Goal: Task Accomplishment & Management: Manage account settings

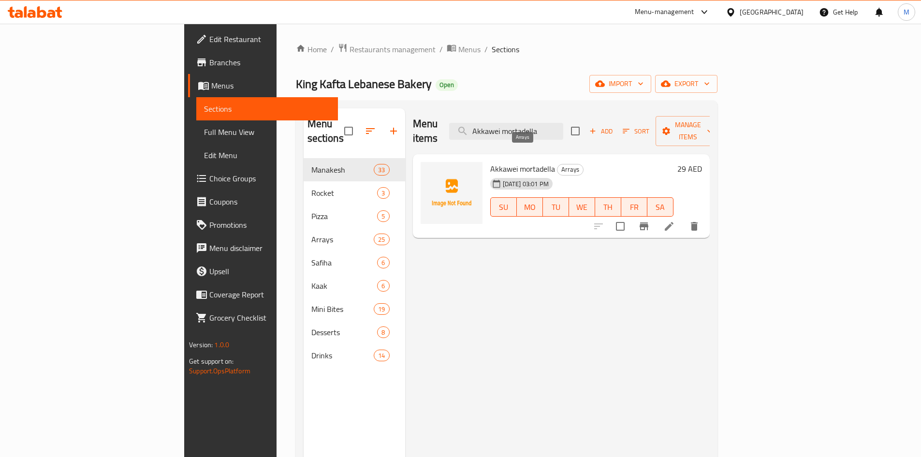
click at [557, 164] on span "Arrays" at bounding box center [570, 169] width 26 height 11
click at [675, 220] on icon at bounding box center [669, 226] width 12 height 12
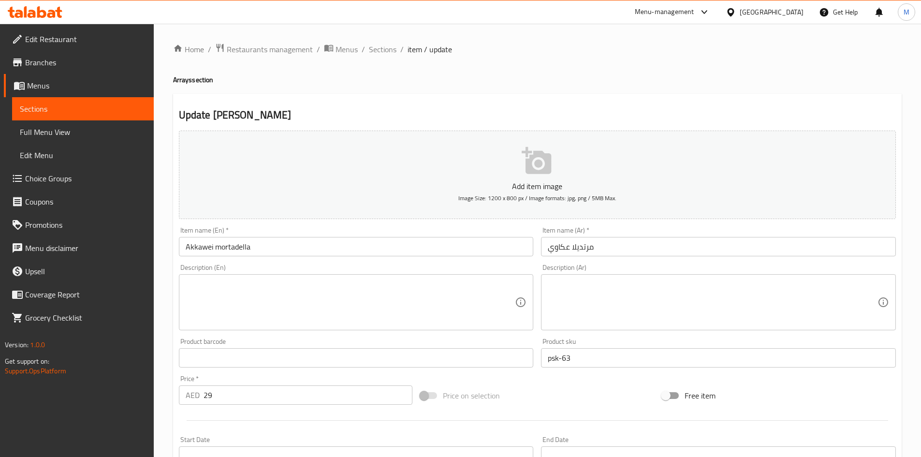
click at [195, 82] on h4 "Arrays section" at bounding box center [537, 80] width 728 height 10
click at [388, 47] on span "Sections" at bounding box center [383, 49] width 28 height 12
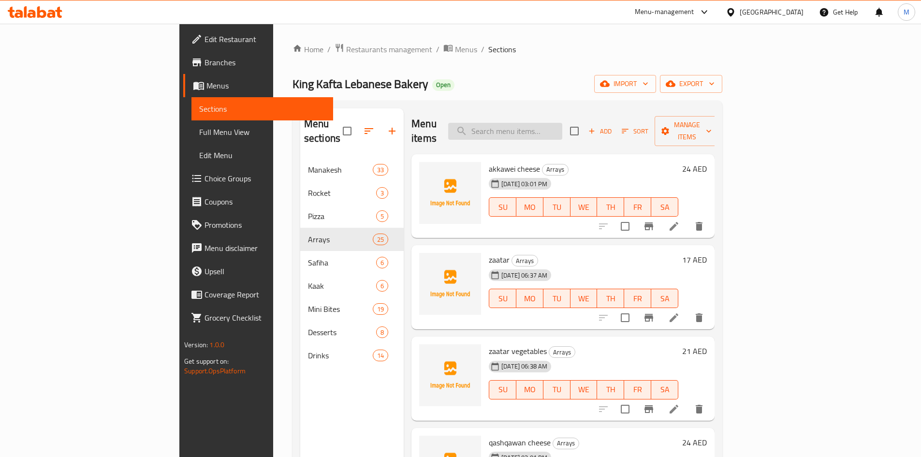
click at [562, 123] on input "search" at bounding box center [505, 131] width 114 height 17
click at [489, 161] on span "akkawei cheese" at bounding box center [514, 168] width 51 height 14
copy h6 "akkawei cheese"
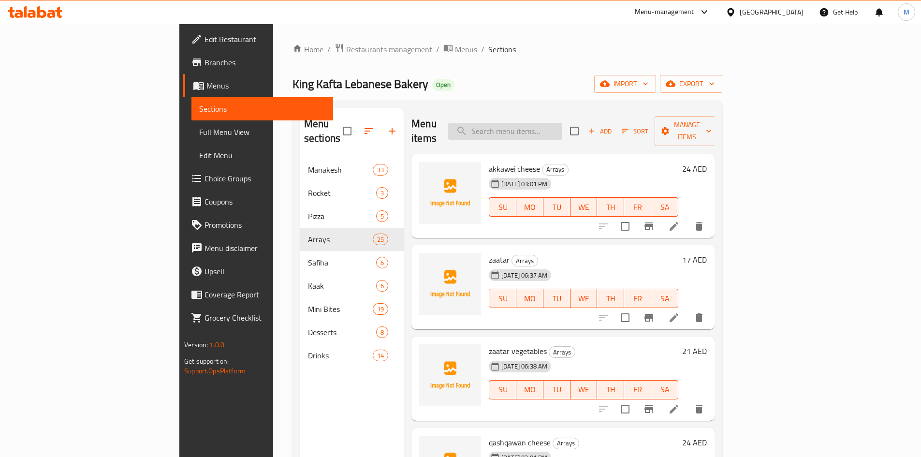
click at [562, 126] on input "search" at bounding box center [505, 131] width 114 height 17
paste input "Cheese parsley"
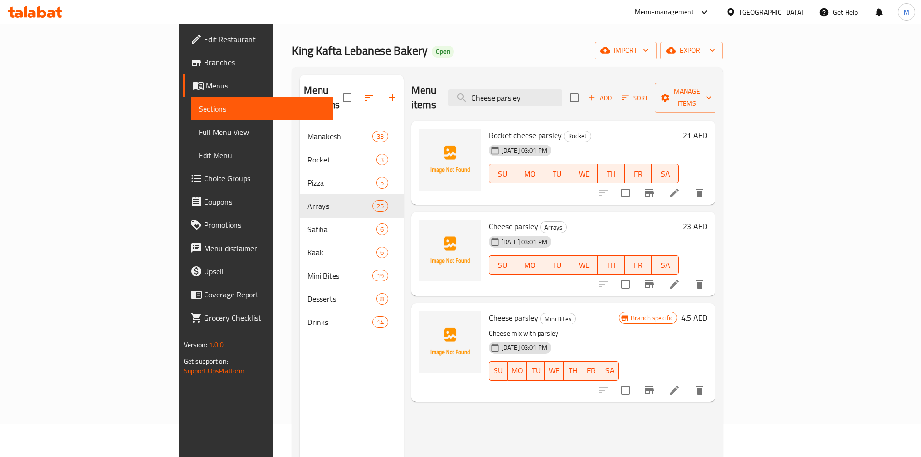
scroll to position [48, 0]
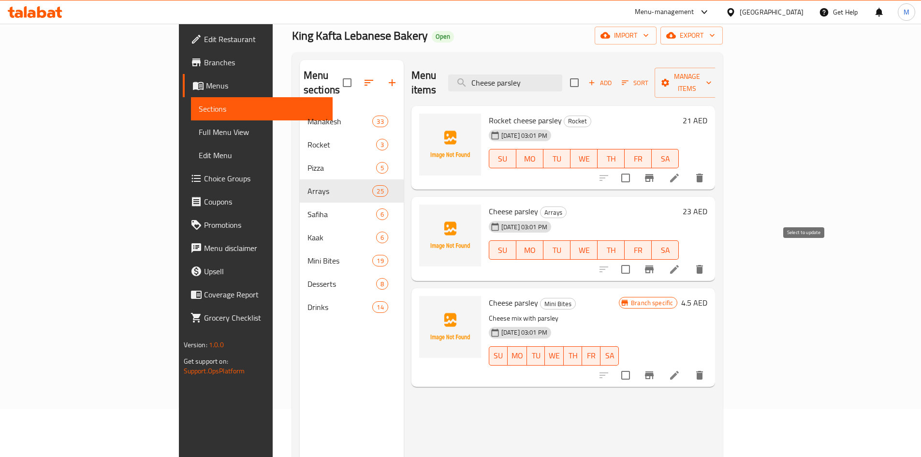
type input "Cheese parsley"
click at [635, 259] on input "checkbox" at bounding box center [625, 269] width 20 height 20
checkbox input "false"
click at [680, 263] on icon at bounding box center [674, 269] width 12 height 12
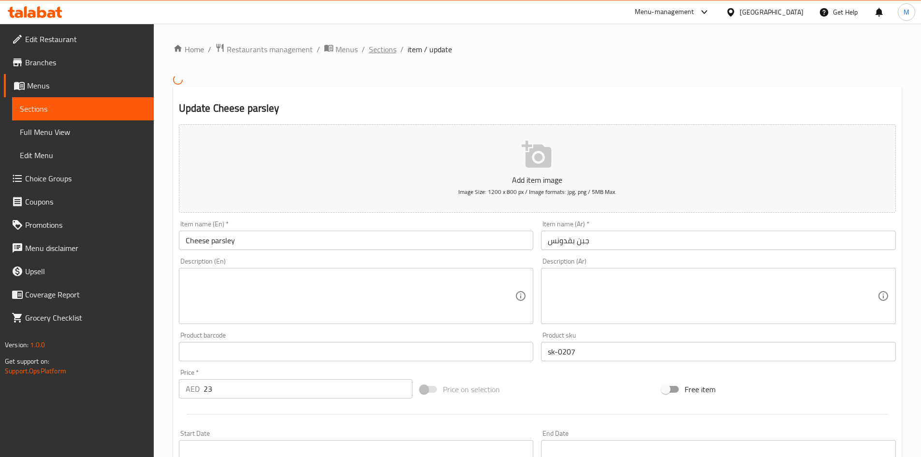
click at [375, 48] on span "Sections" at bounding box center [383, 49] width 28 height 12
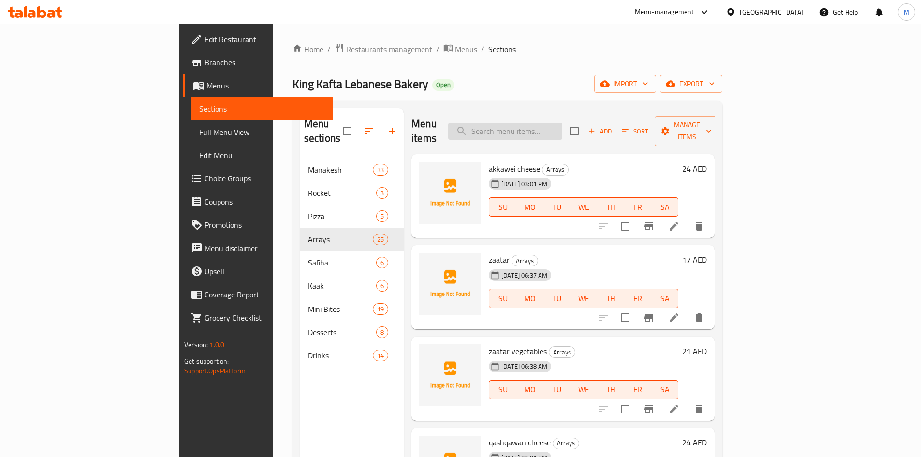
click at [562, 123] on input "search" at bounding box center [505, 131] width 114 height 17
paste input "Cheese parsley"
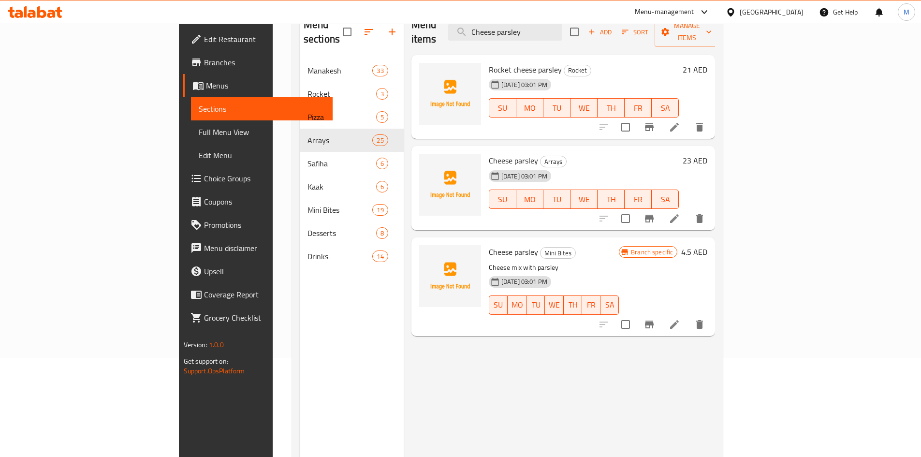
scroll to position [39, 0]
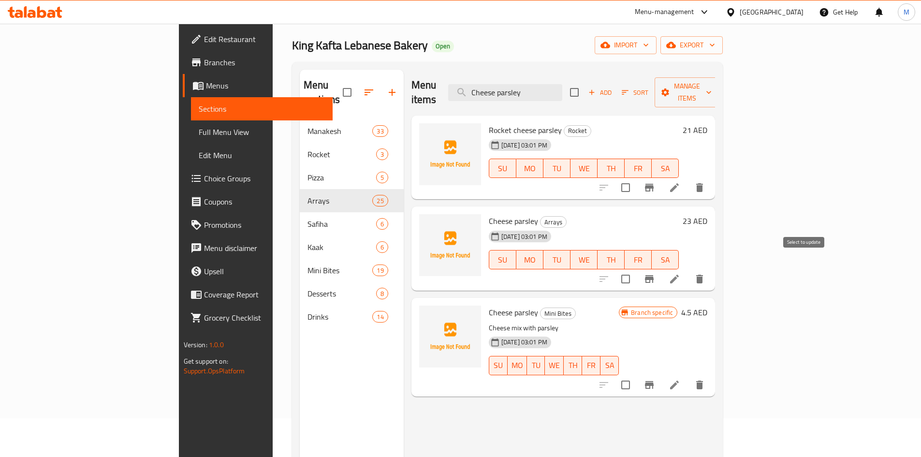
type input "Cheese parsley"
click at [635, 269] on input "checkbox" at bounding box center [625, 279] width 20 height 20
checkbox input "true"
click at [711, 267] on div at bounding box center [651, 278] width 119 height 23
click at [711, 85] on span "Manage items" at bounding box center [686, 92] width 49 height 24
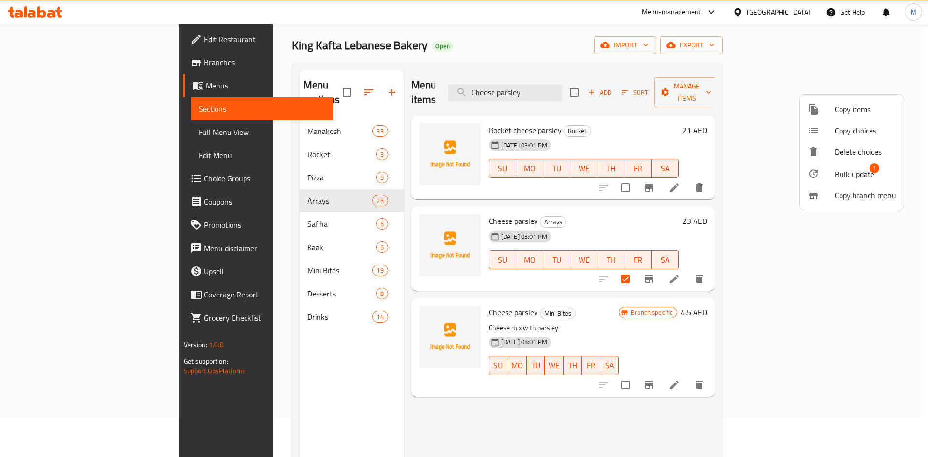
click at [726, 85] on div at bounding box center [464, 228] width 928 height 457
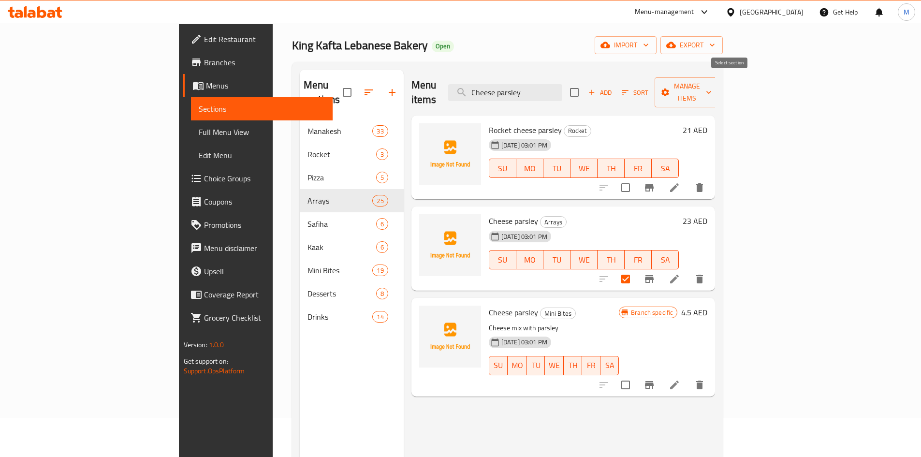
click at [584, 85] on input "checkbox" at bounding box center [574, 92] width 20 height 20
checkbox input "true"
click at [584, 85] on input "checkbox" at bounding box center [574, 92] width 20 height 20
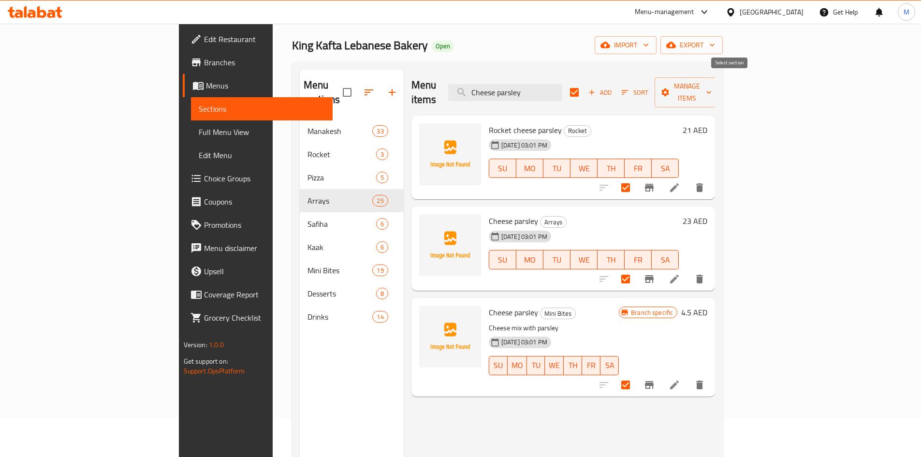
checkbox input "false"
click at [584, 85] on input "checkbox" at bounding box center [574, 92] width 20 height 20
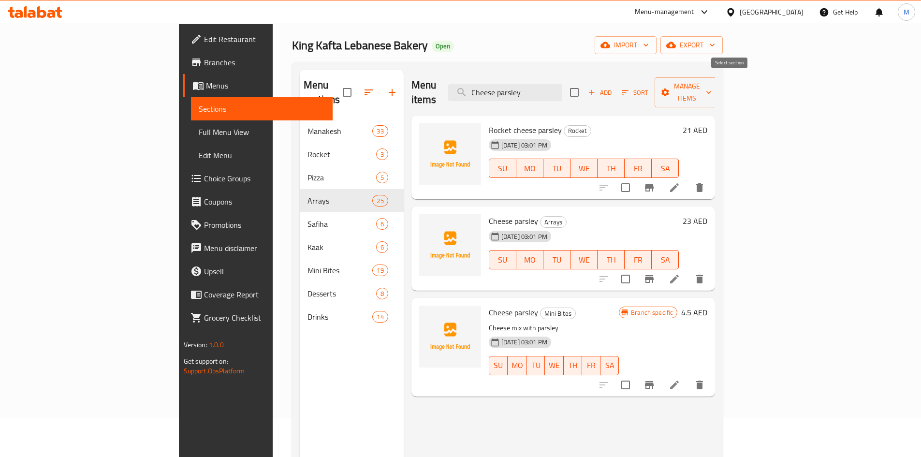
checkbox input "true"
click at [711, 176] on div at bounding box center [651, 187] width 119 height 23
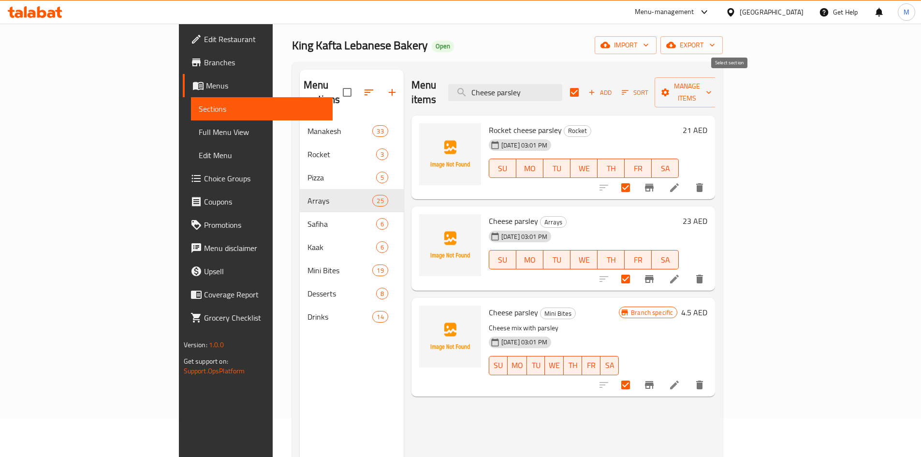
click at [584, 87] on input "checkbox" at bounding box center [574, 92] width 20 height 20
checkbox input "false"
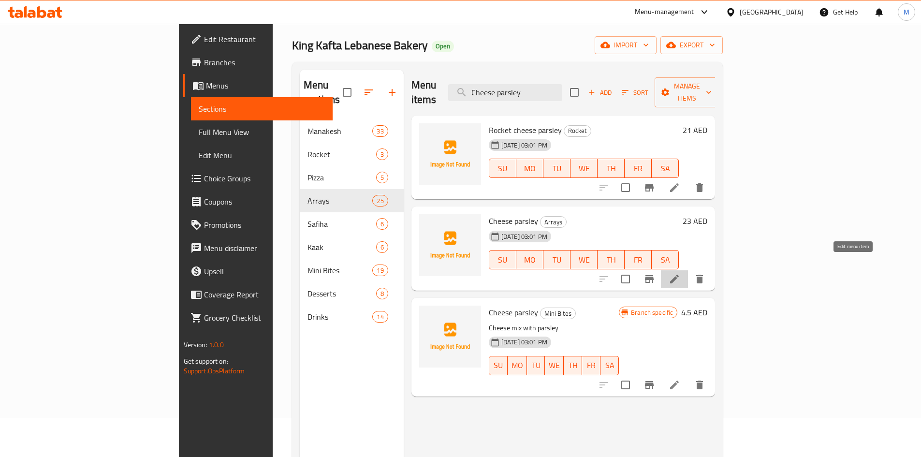
click at [680, 273] on icon at bounding box center [674, 279] width 12 height 12
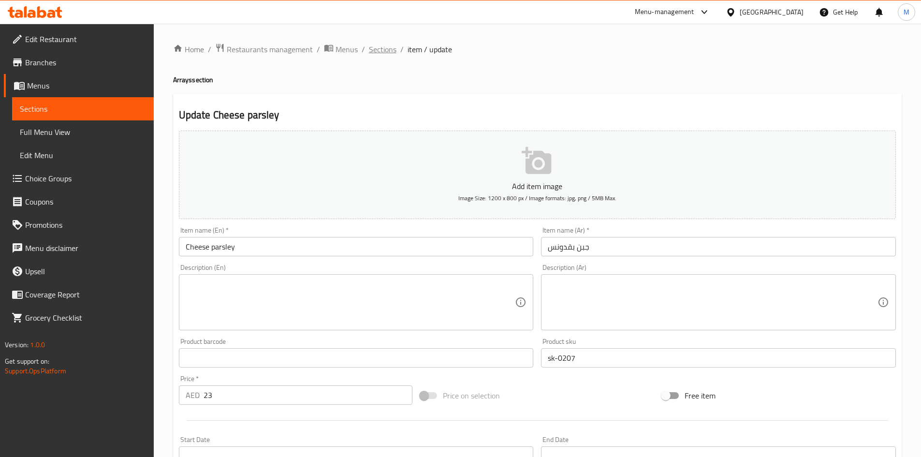
click at [381, 49] on span "Sections" at bounding box center [383, 49] width 28 height 12
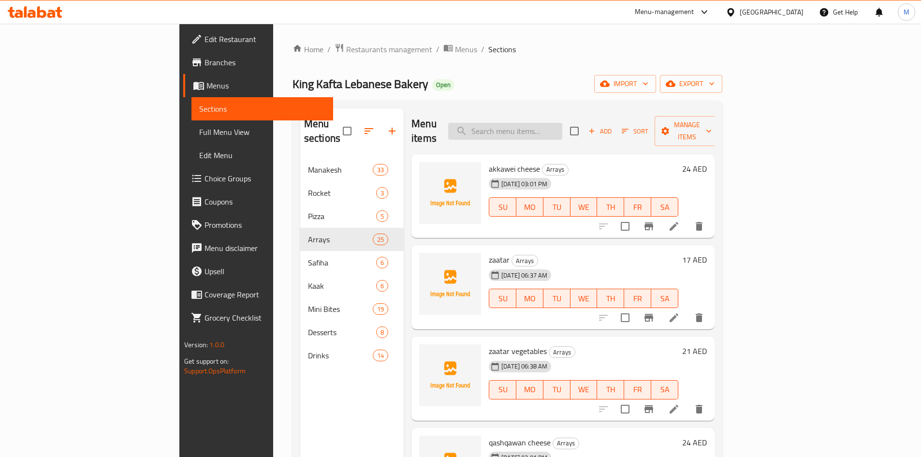
click at [562, 123] on input "search" at bounding box center [505, 131] width 114 height 17
paste input "Cheese parsley"
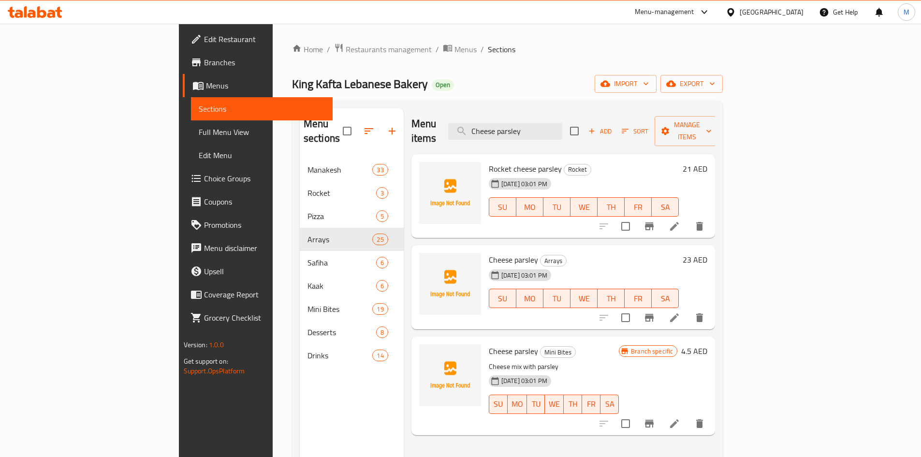
type input "Cheese parsley"
click at [703, 313] on icon "delete" at bounding box center [699, 317] width 7 height 9
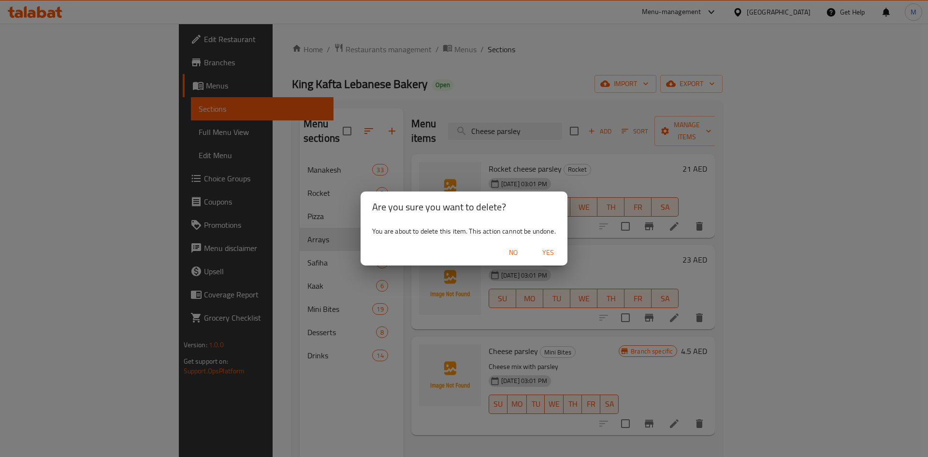
click at [551, 248] on span "Yes" at bounding box center [547, 252] width 23 height 12
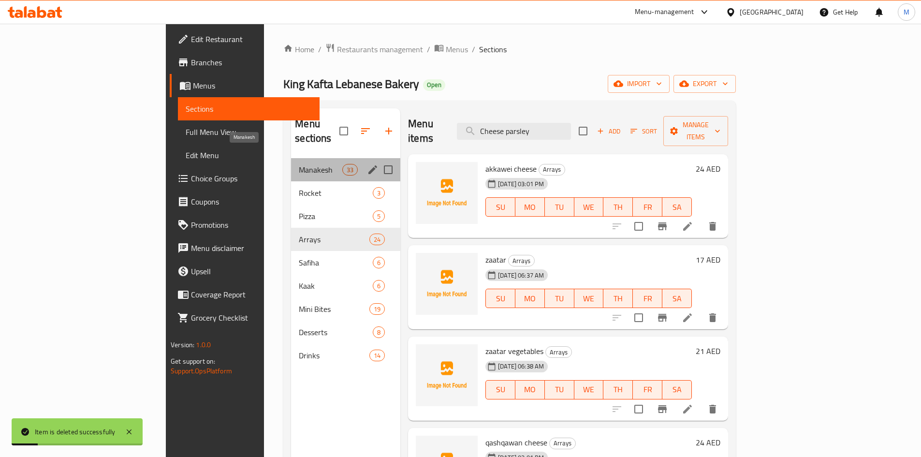
click at [299, 164] on span "Manakesh" at bounding box center [320, 170] width 43 height 12
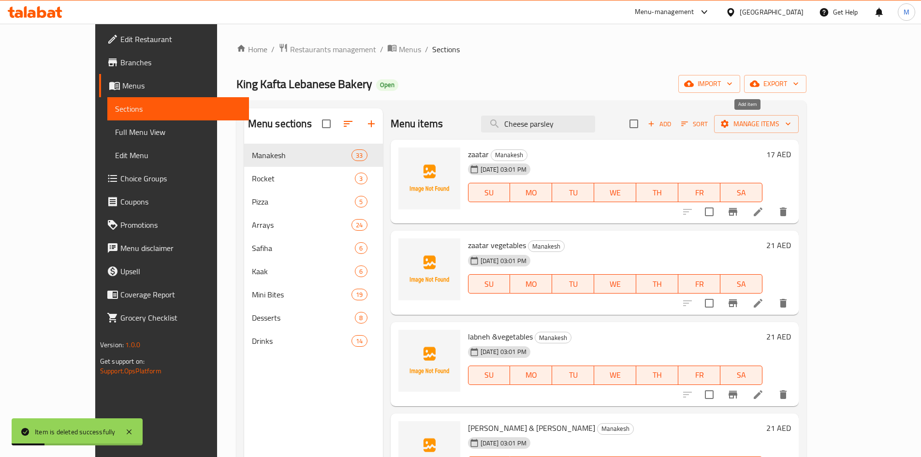
click at [672, 124] on span "Add" at bounding box center [659, 123] width 26 height 11
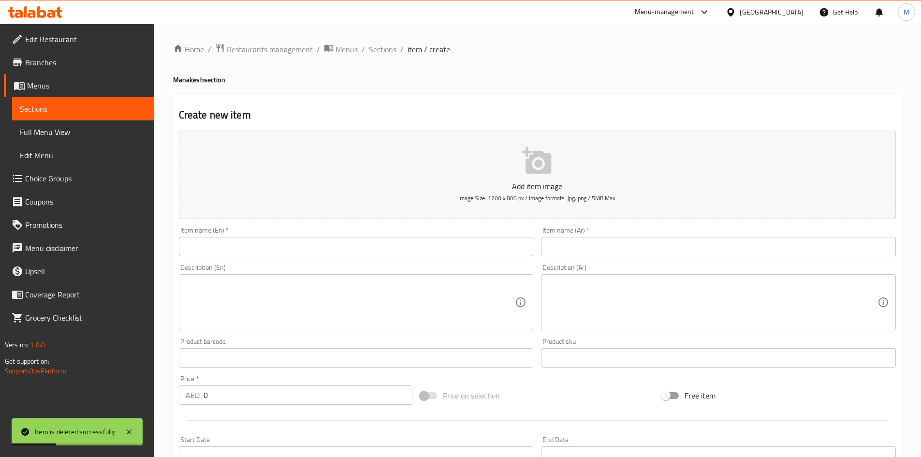
click at [455, 240] on input "text" at bounding box center [356, 246] width 355 height 19
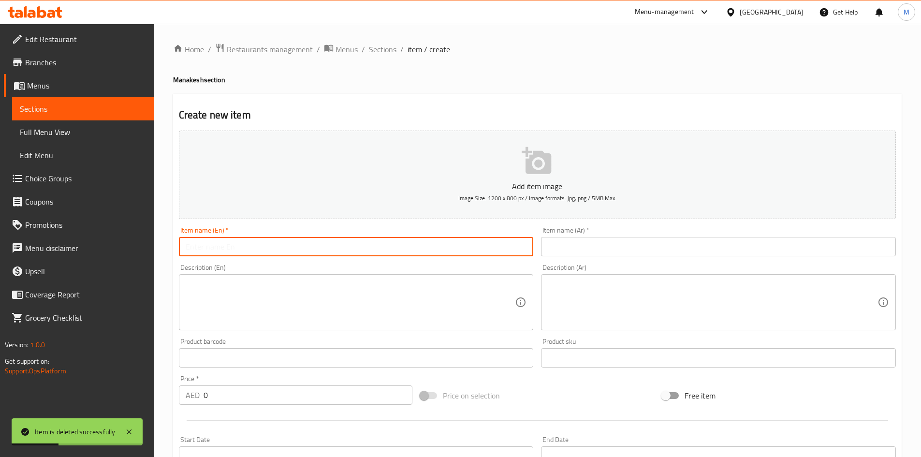
paste input "Cheese parsley"
type input "Cheese parsley"
click at [601, 239] on input "text" at bounding box center [718, 246] width 355 height 19
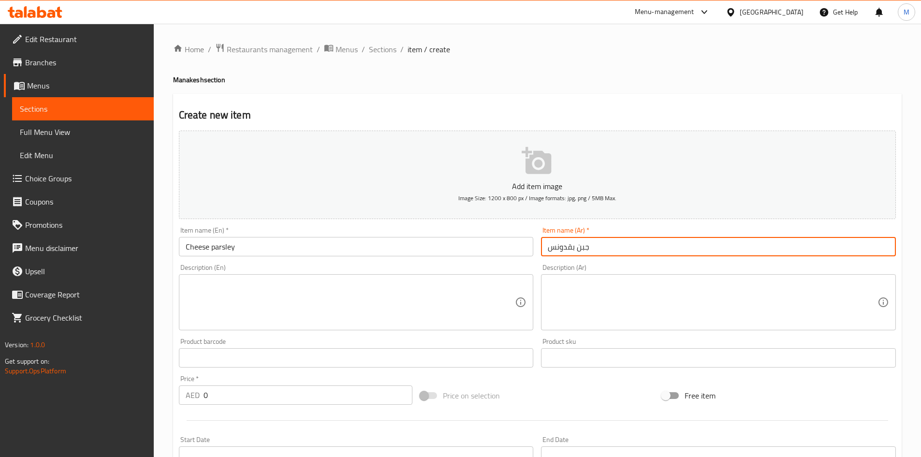
type input "جبن بقدونس"
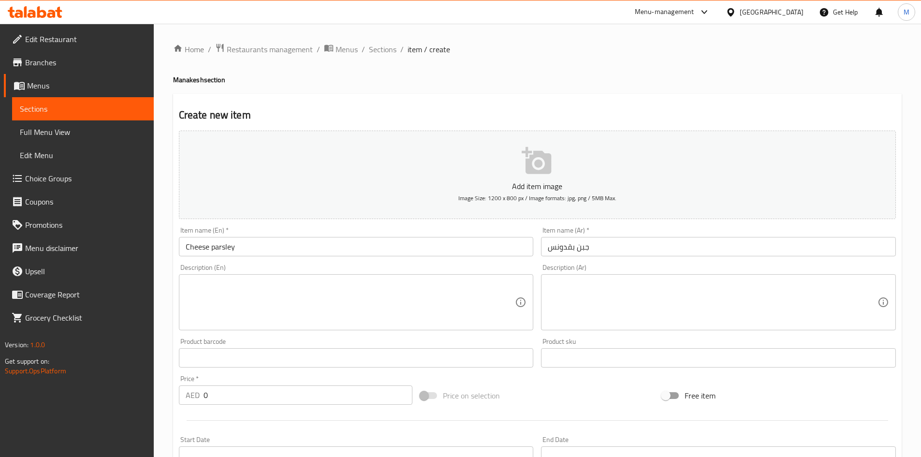
click at [374, 372] on div "Price   * AED 0 Price *" at bounding box center [296, 389] width 242 height 37
click at [374, 369] on div "Product barcode Product barcode" at bounding box center [356, 352] width 362 height 37
click at [352, 402] on input "0" at bounding box center [307, 394] width 209 height 19
click at [351, 402] on input "0" at bounding box center [307, 394] width 209 height 19
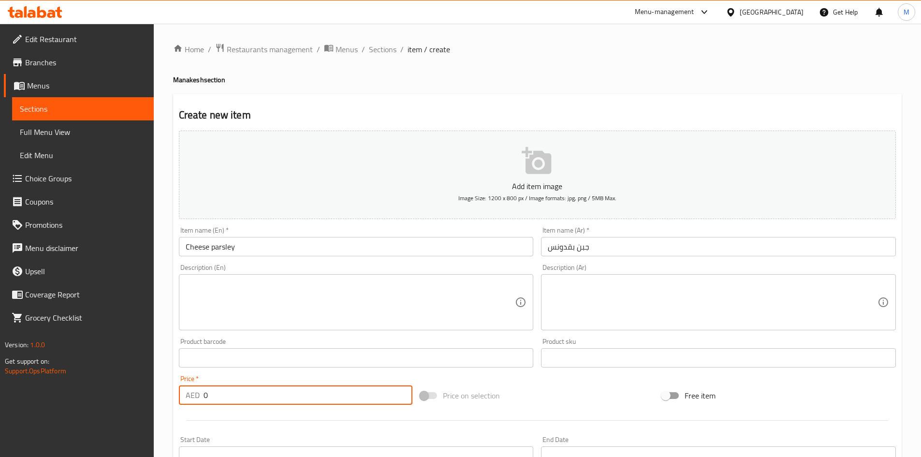
click at [351, 402] on input "0" at bounding box center [307, 394] width 209 height 19
type input "23"
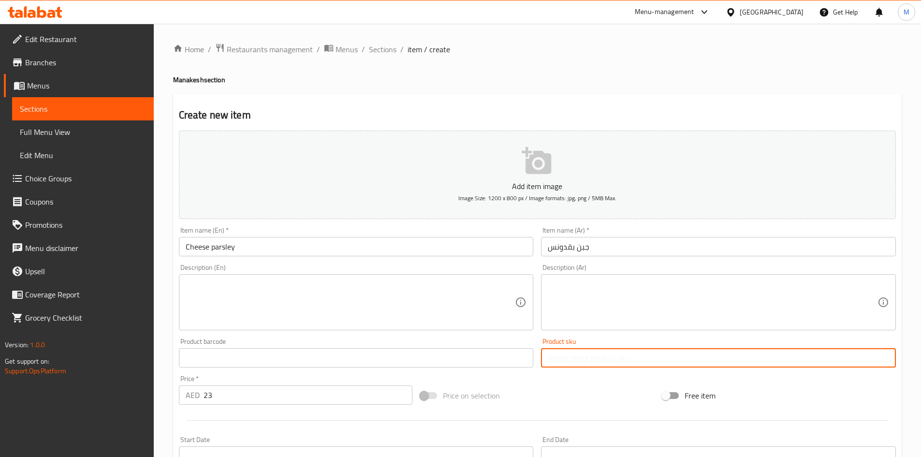
click at [567, 351] on input "text" at bounding box center [718, 357] width 355 height 19
paste input "sk-0207"
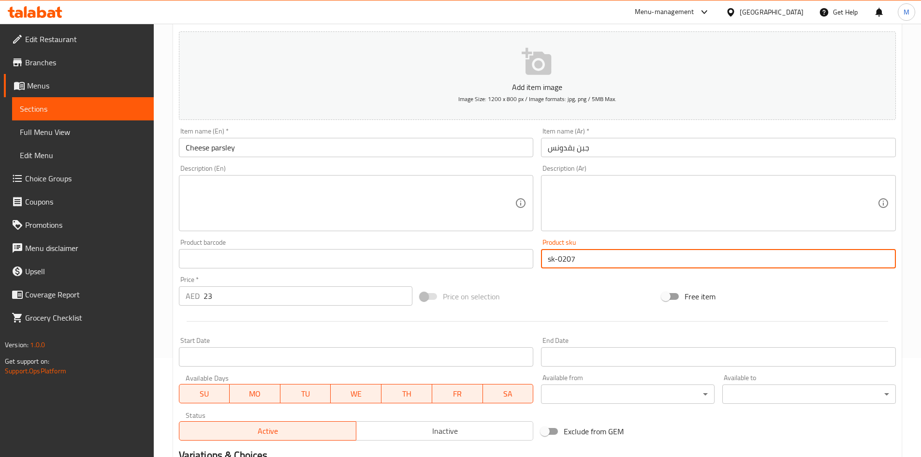
scroll to position [226, 0]
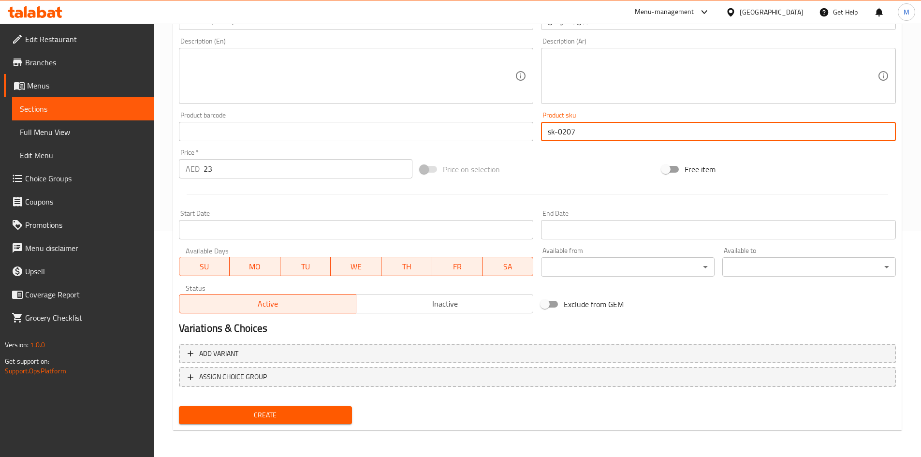
type input "sk-0207"
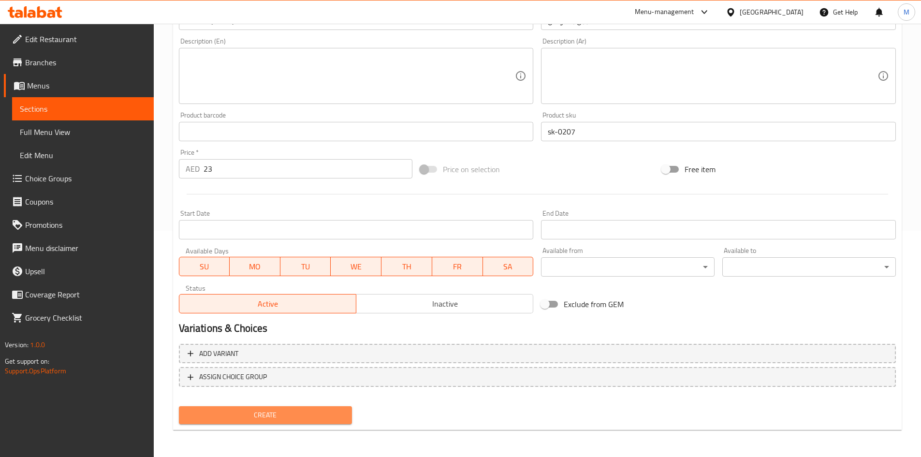
click at [314, 420] on span "Create" at bounding box center [266, 415] width 158 height 12
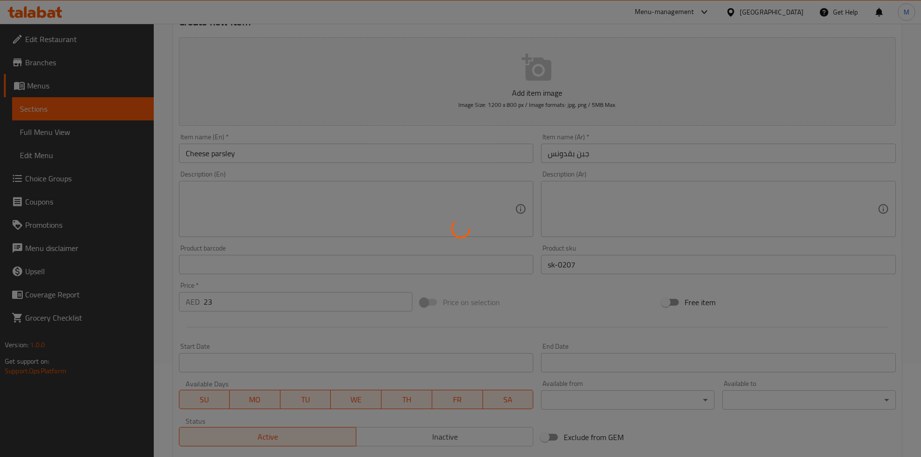
scroll to position [0, 0]
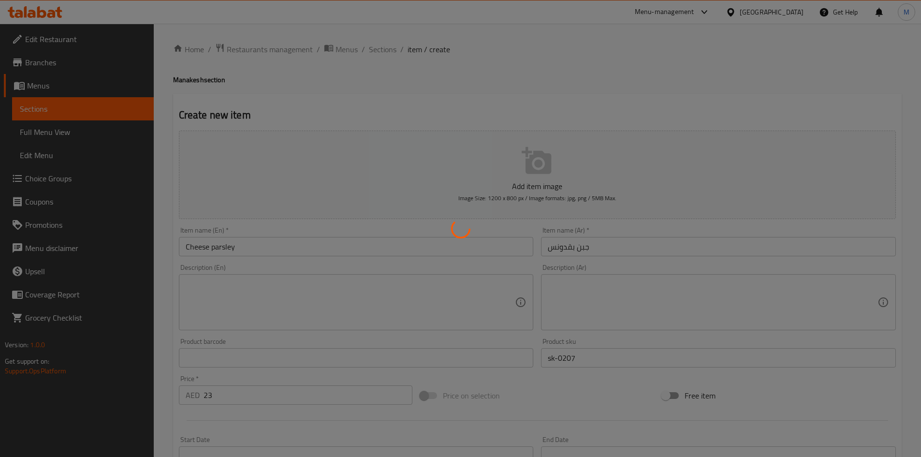
type input "0"
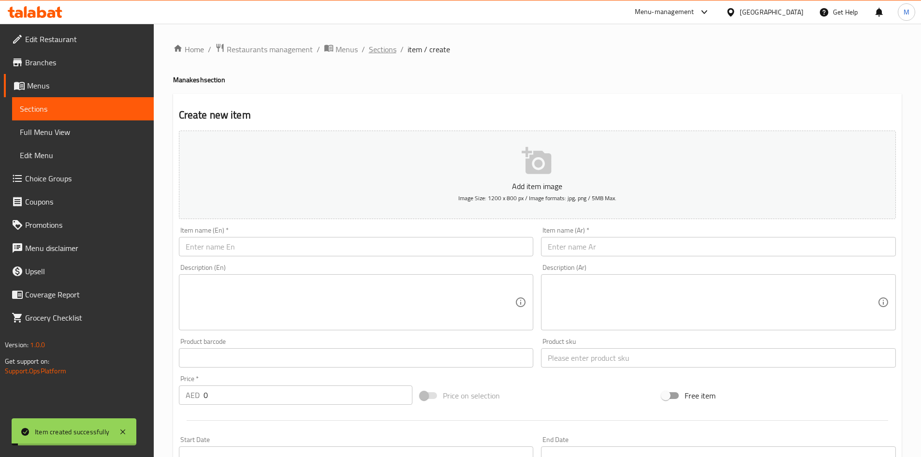
click at [380, 52] on span "Sections" at bounding box center [383, 49] width 28 height 12
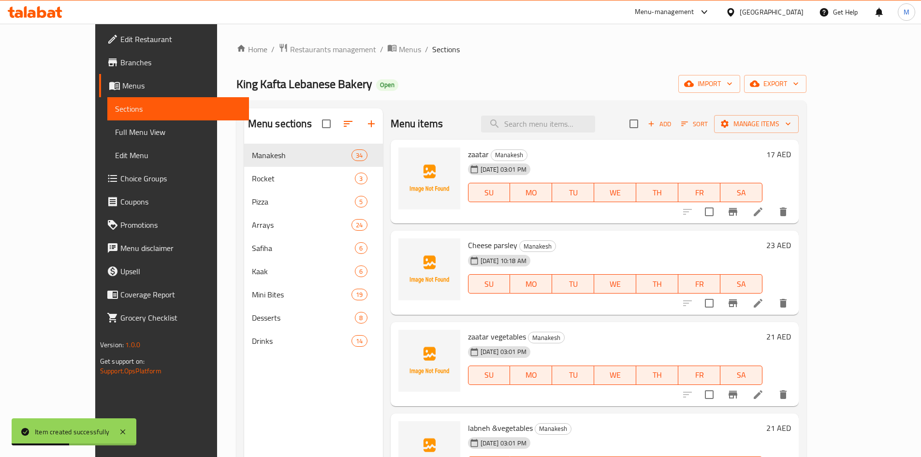
click at [468, 153] on span "zaatar" at bounding box center [478, 154] width 21 height 14
copy h6 "zaatar"
click at [491, 158] on span "Manakesh" at bounding box center [509, 154] width 36 height 11
click at [491, 156] on span "Manakesh" at bounding box center [509, 154] width 36 height 11
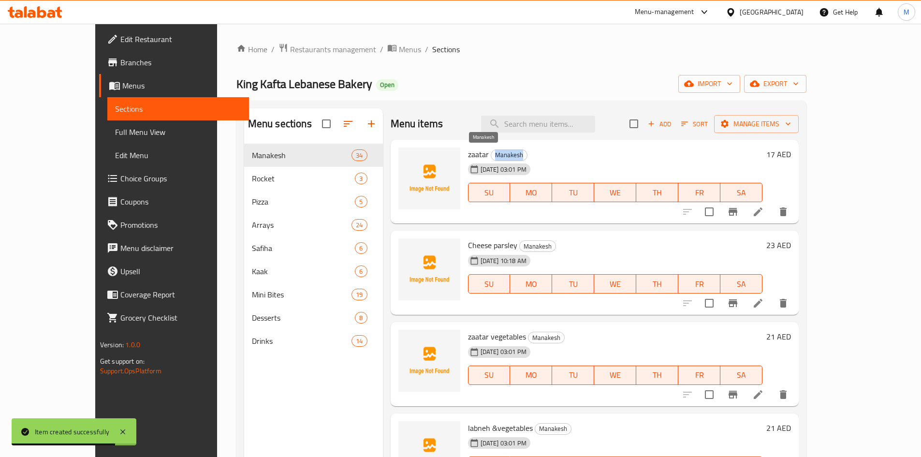
click at [491, 156] on span "Manakesh" at bounding box center [509, 154] width 36 height 11
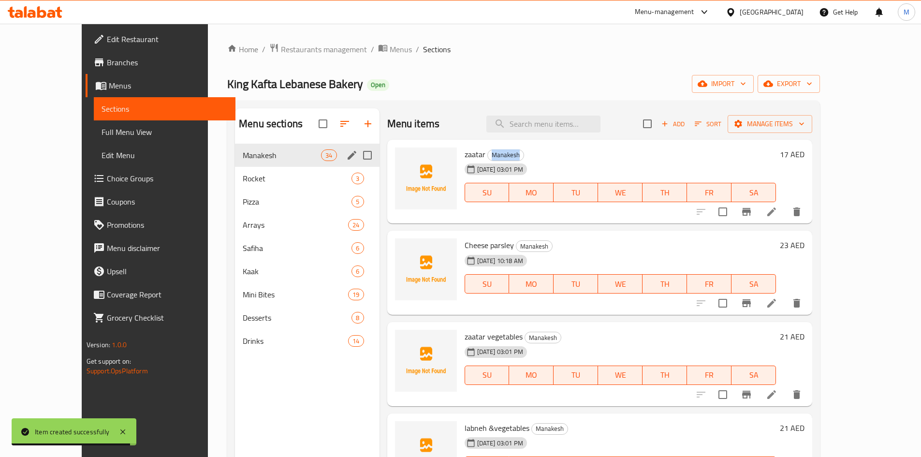
click at [346, 156] on icon "edit" at bounding box center [352, 155] width 12 height 12
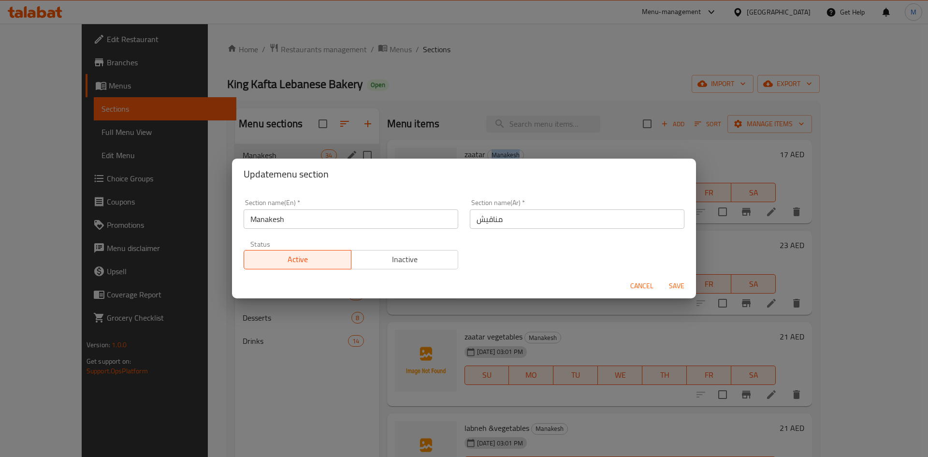
click at [633, 287] on span "Cancel" at bounding box center [641, 286] width 23 height 12
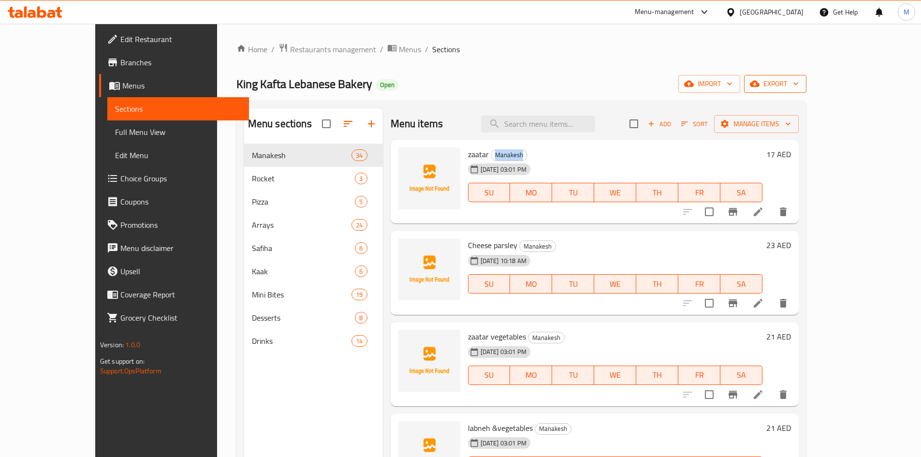
click at [798, 83] on span "export" at bounding box center [774, 84] width 47 height 12
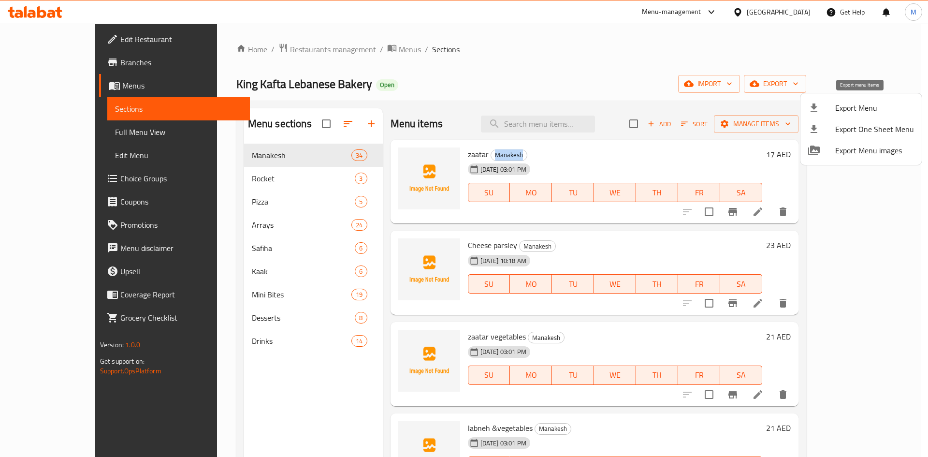
click at [826, 113] on div at bounding box center [821, 108] width 27 height 12
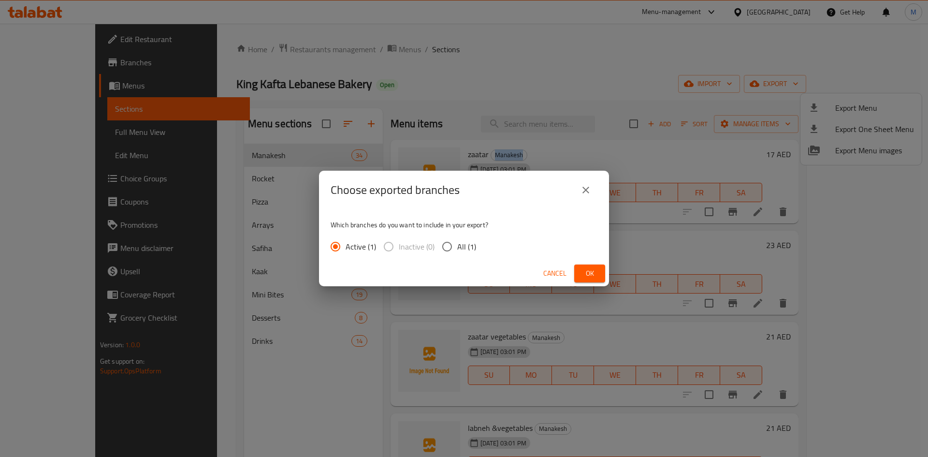
click at [590, 276] on span "Ok" at bounding box center [589, 273] width 15 height 12
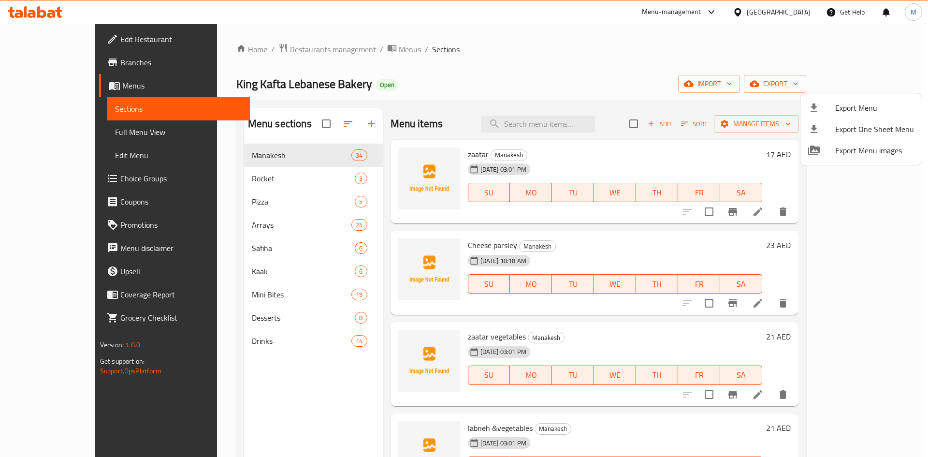
click at [562, 126] on div at bounding box center [464, 228] width 928 height 457
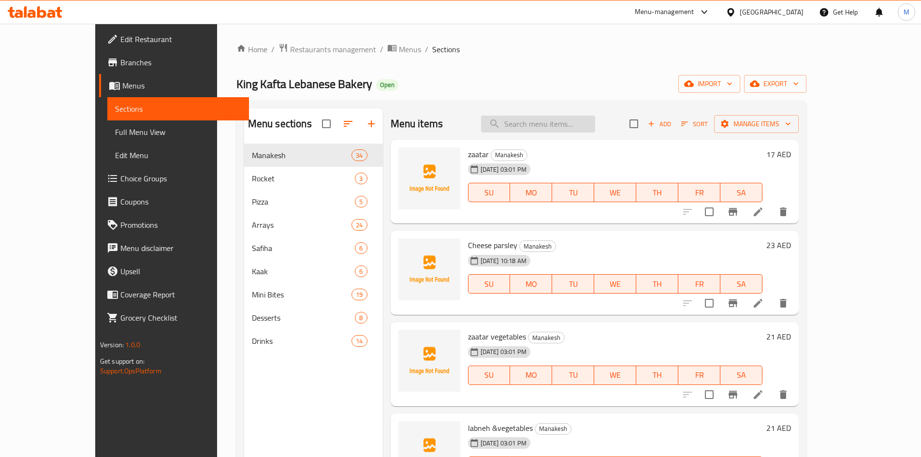
click at [557, 125] on input "search" at bounding box center [538, 123] width 114 height 17
paste input "zaatar"
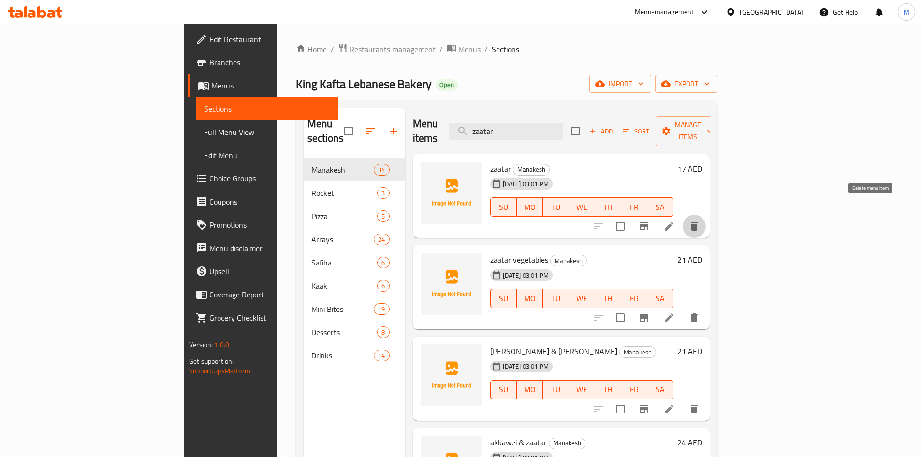
click at [697, 222] on icon "delete" at bounding box center [694, 226] width 7 height 9
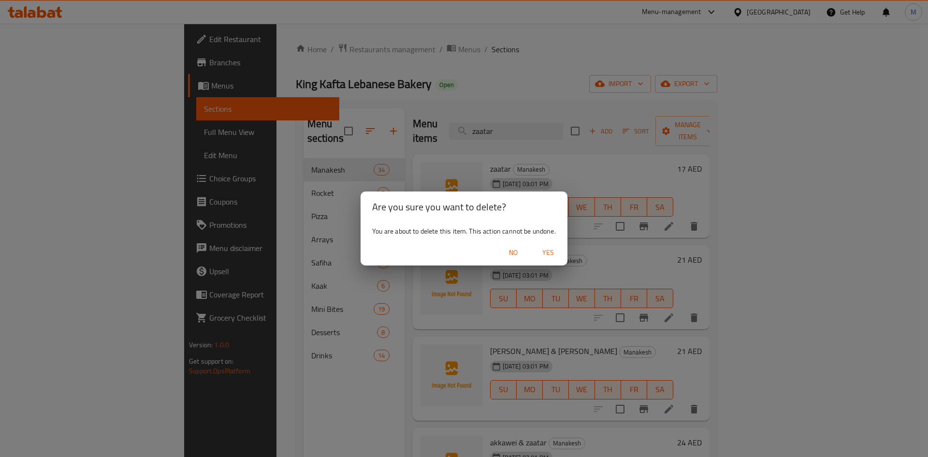
click at [548, 257] on span "Yes" at bounding box center [547, 252] width 23 height 12
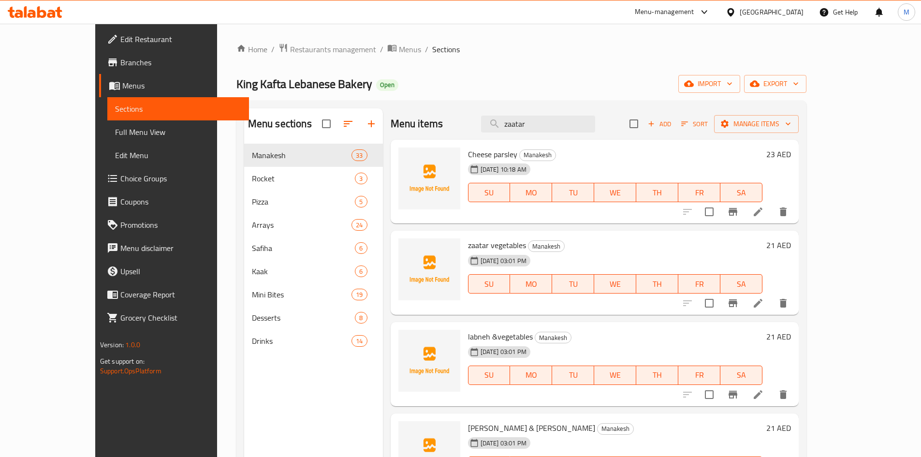
click at [581, 139] on div "Menu items zaatar Add Sort Manage items" at bounding box center [594, 123] width 408 height 31
click at [581, 132] on input "zaatar" at bounding box center [538, 123] width 114 height 17
paste input "Cheese shrimp"
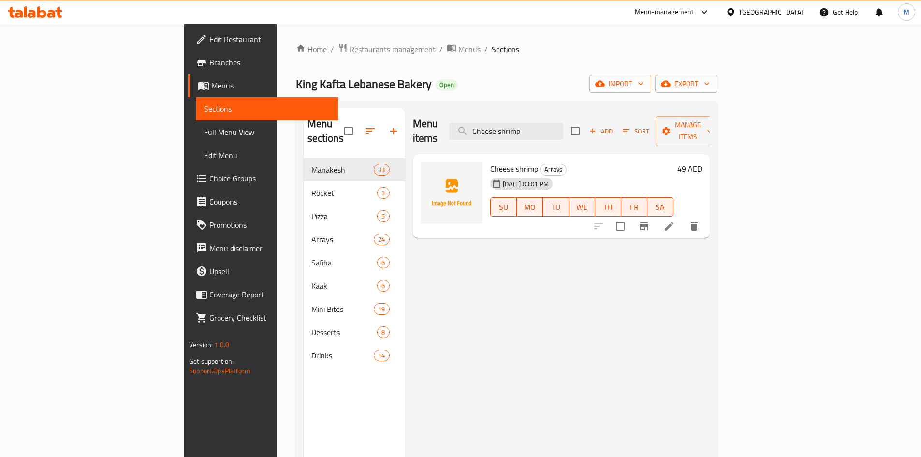
type input "Cheese shrimp"
click at [540, 164] on span "Arrays" at bounding box center [553, 169] width 26 height 11
drag, startPoint x: 508, startPoint y: 157, endPoint x: 491, endPoint y: 157, distance: 16.9
click at [491, 161] on span "Cheese shrimp" at bounding box center [514, 168] width 48 height 14
click at [499, 179] on span "25-09-2025 03:01 PM" at bounding box center [526, 183] width 54 height 9
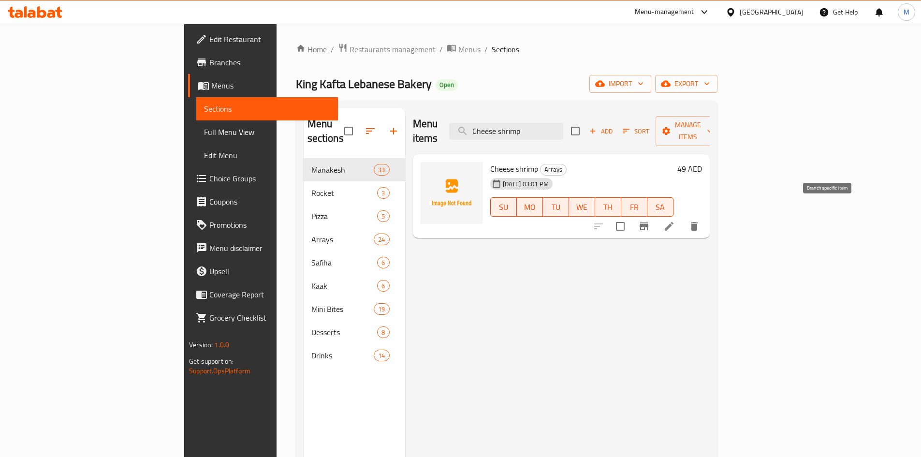
click at [649, 220] on icon "Branch-specific-item" at bounding box center [644, 226] width 12 height 12
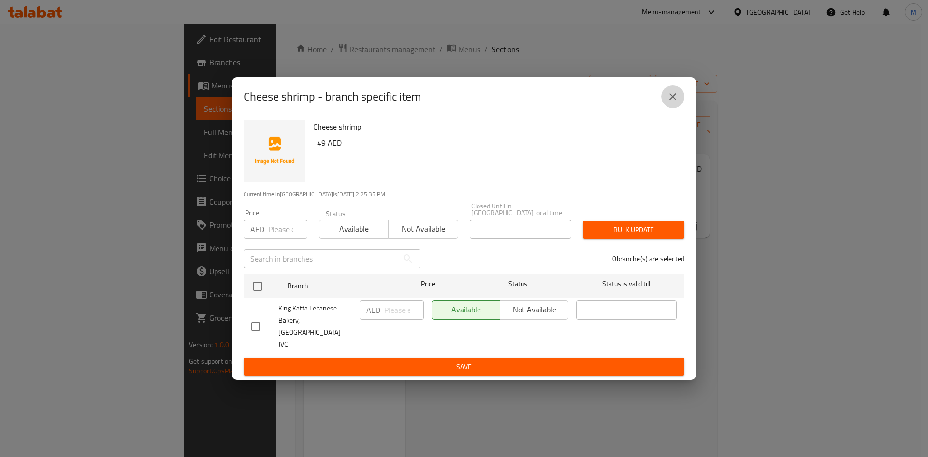
click at [666, 99] on button "close" at bounding box center [672, 96] width 23 height 23
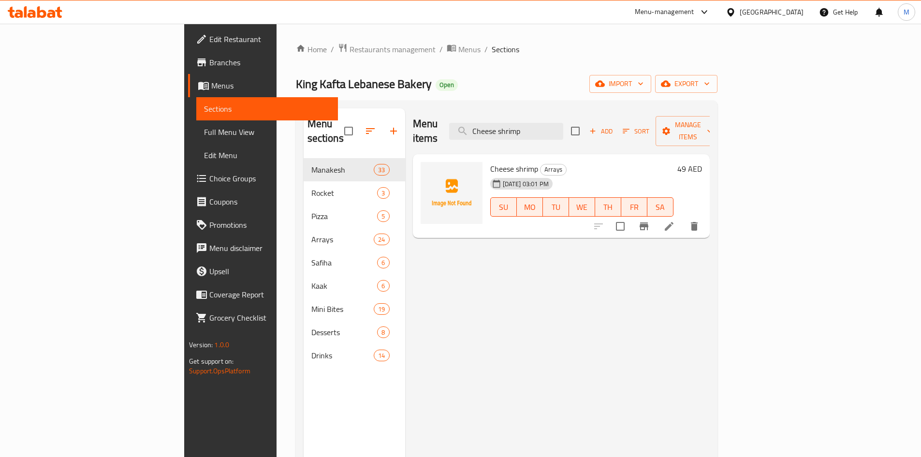
click at [705, 215] on div at bounding box center [646, 226] width 119 height 23
click at [675, 220] on icon at bounding box center [669, 226] width 12 height 12
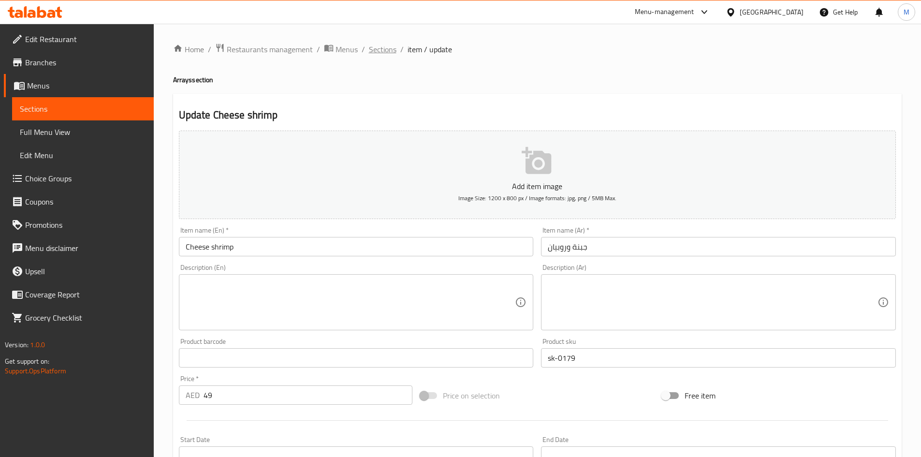
click at [389, 46] on span "Sections" at bounding box center [383, 49] width 28 height 12
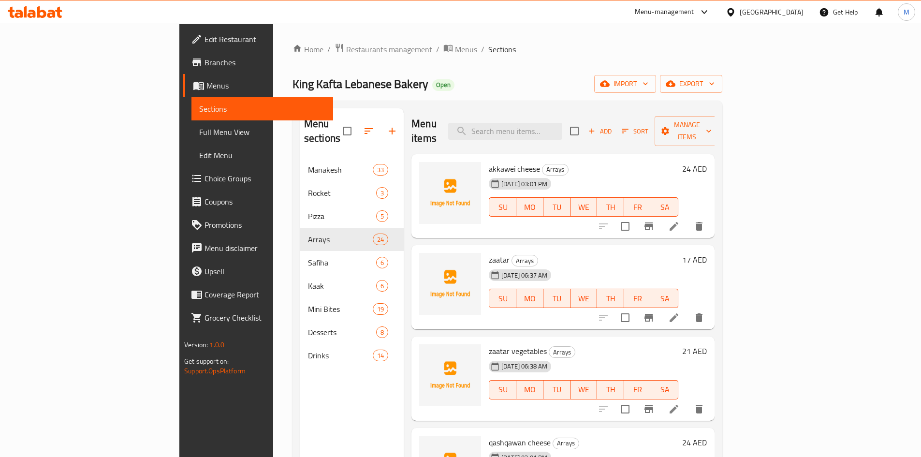
click at [597, 113] on div "Menu items Add Sort Manage items" at bounding box center [562, 131] width 303 height 46
click at [562, 123] on input "search" at bounding box center [505, 131] width 114 height 17
paste input "Cheese shrimp"
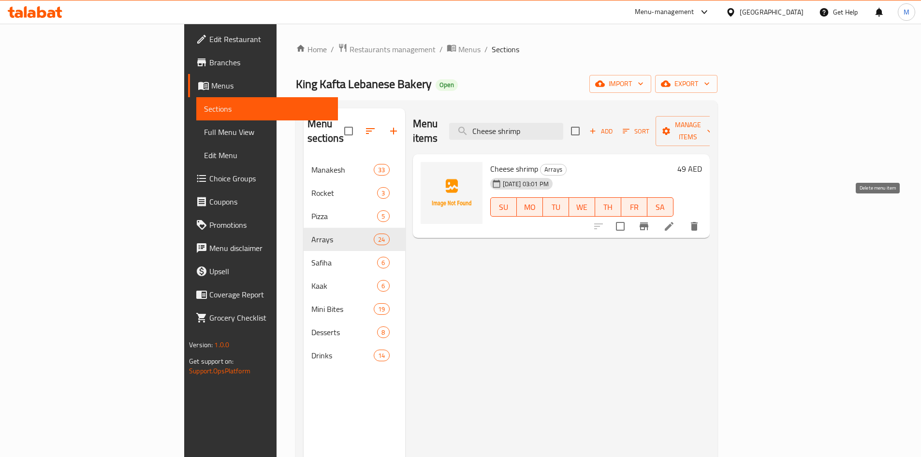
type input "Cheese shrimp"
click at [700, 220] on icon "delete" at bounding box center [694, 226] width 12 height 12
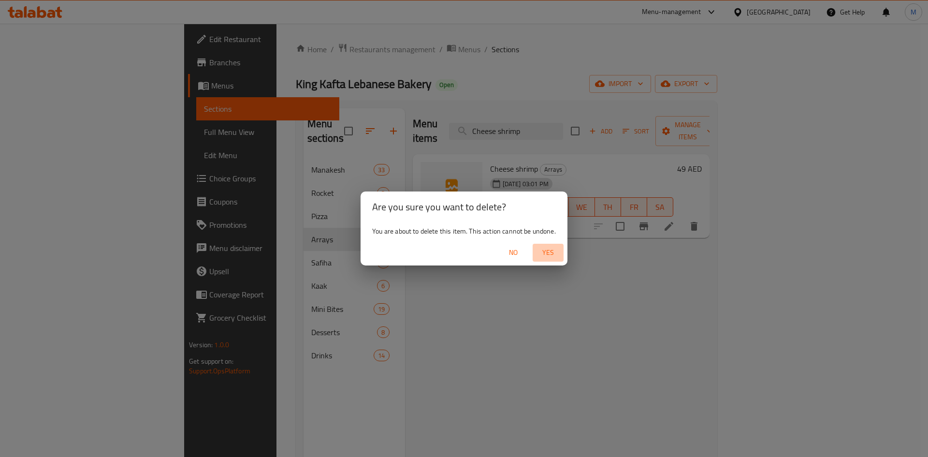
click at [549, 248] on span "Yes" at bounding box center [547, 252] width 23 height 12
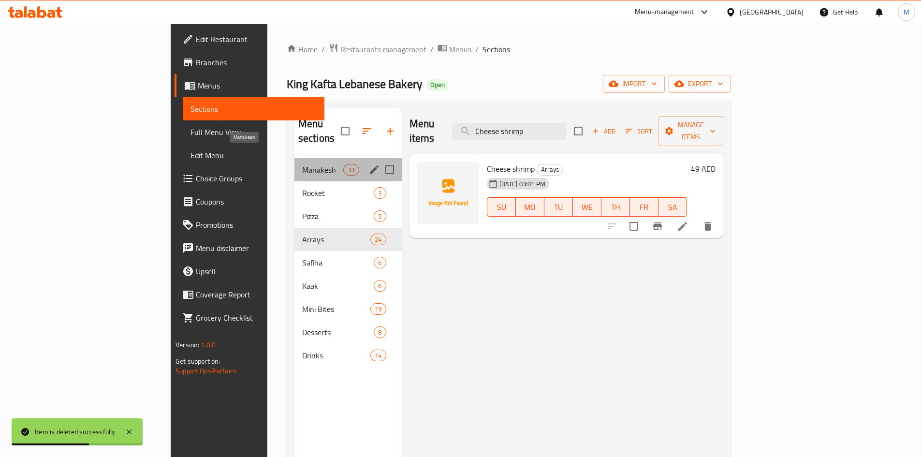
click at [302, 164] on span "Manakesh" at bounding box center [322, 170] width 41 height 12
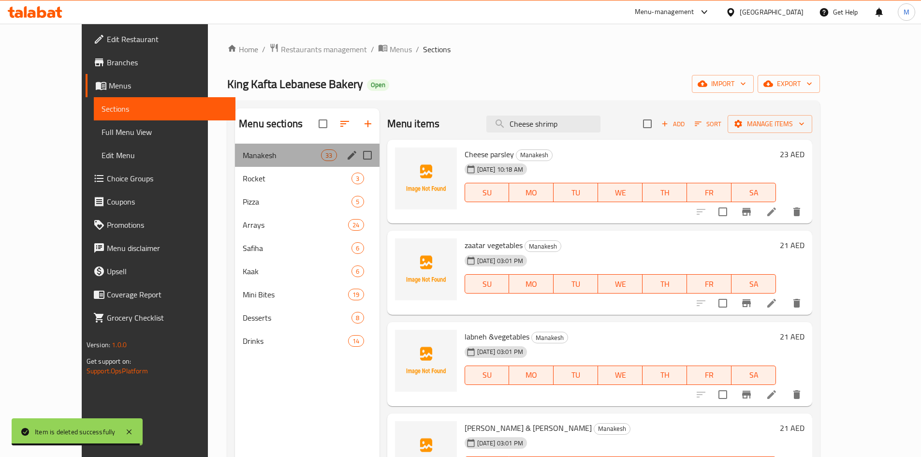
click at [263, 163] on div "Manakesh 33" at bounding box center [307, 155] width 144 height 23
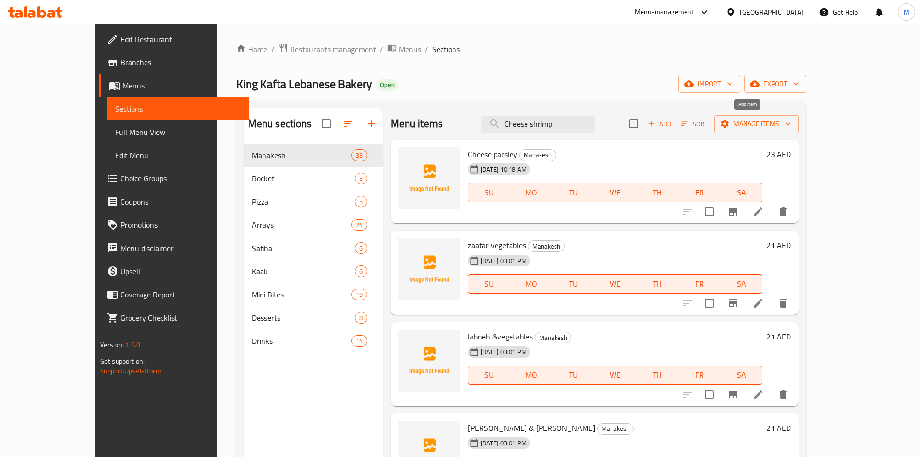
click at [672, 122] on span "Add" at bounding box center [659, 123] width 26 height 11
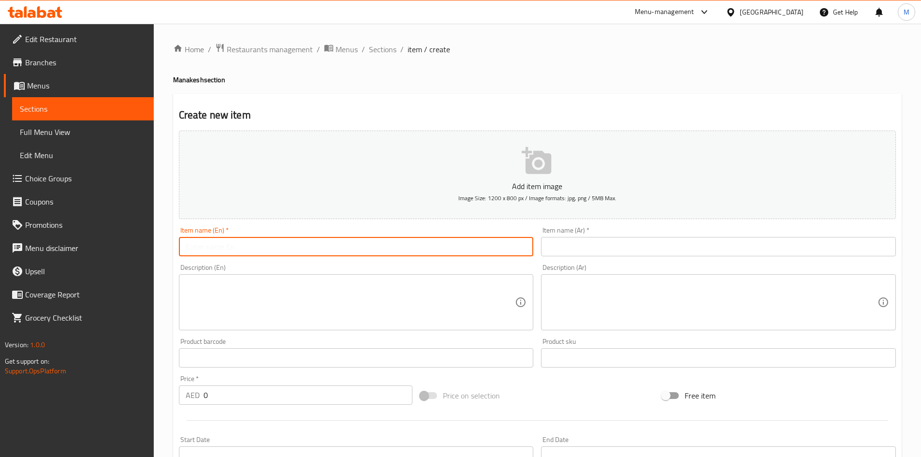
drag, startPoint x: 439, startPoint y: 251, endPoint x: 444, endPoint y: 251, distance: 5.3
click at [439, 251] on input "text" at bounding box center [356, 246] width 355 height 19
paste input "Cheese shrimp"
type input "Cheese shrimp"
click at [579, 252] on input "text" at bounding box center [718, 246] width 355 height 19
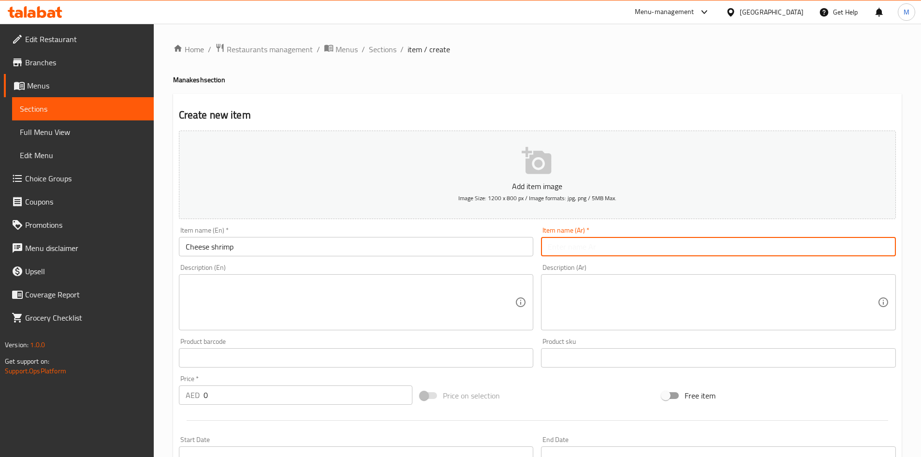
type input "ج"
type input "جبنة روبيان"
click at [387, 356] on input "text" at bounding box center [356, 357] width 355 height 19
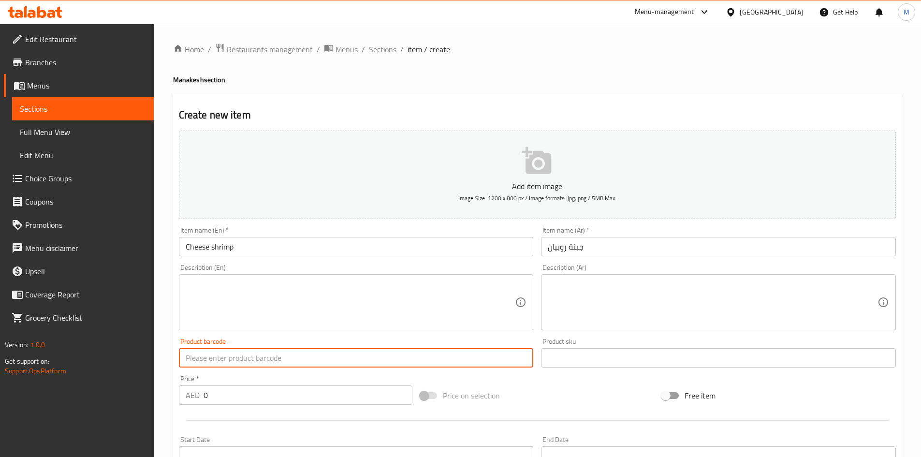
click at [387, 356] on input "text" at bounding box center [356, 357] width 355 height 19
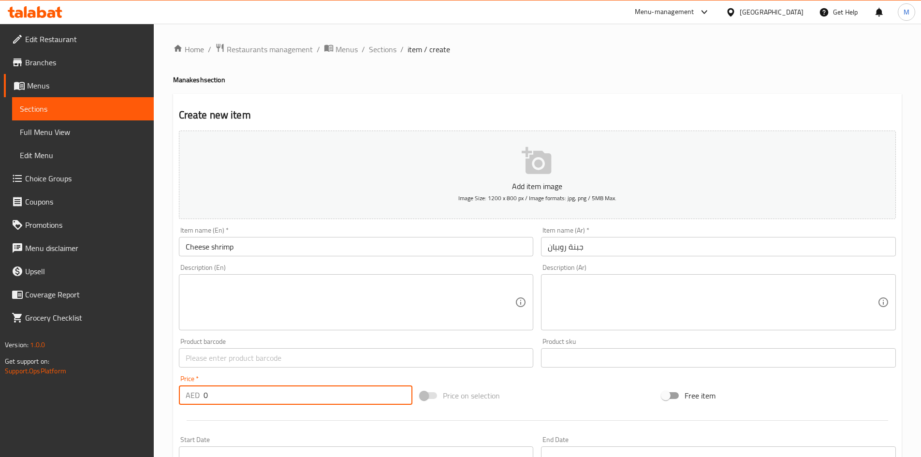
click at [347, 395] on input "0" at bounding box center [307, 394] width 209 height 19
click at [346, 395] on input "0" at bounding box center [307, 394] width 209 height 19
type input "49"
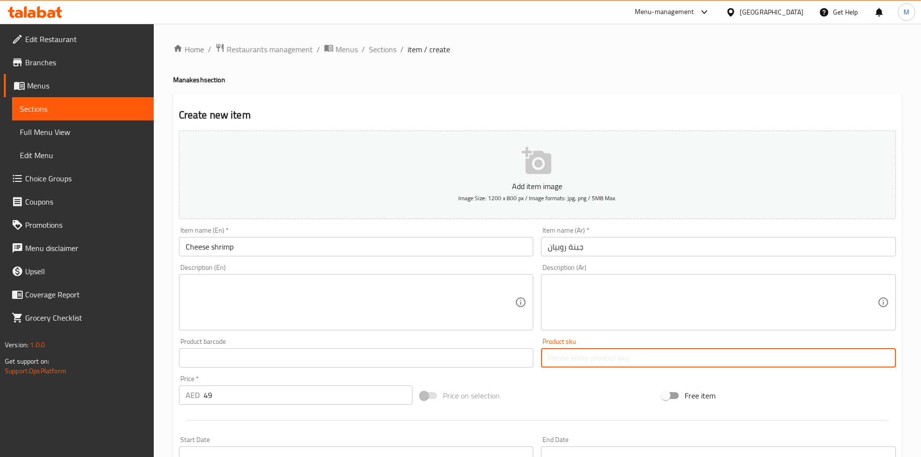
click at [604, 357] on input "text" at bounding box center [718, 357] width 355 height 19
paste input "sk-0179"
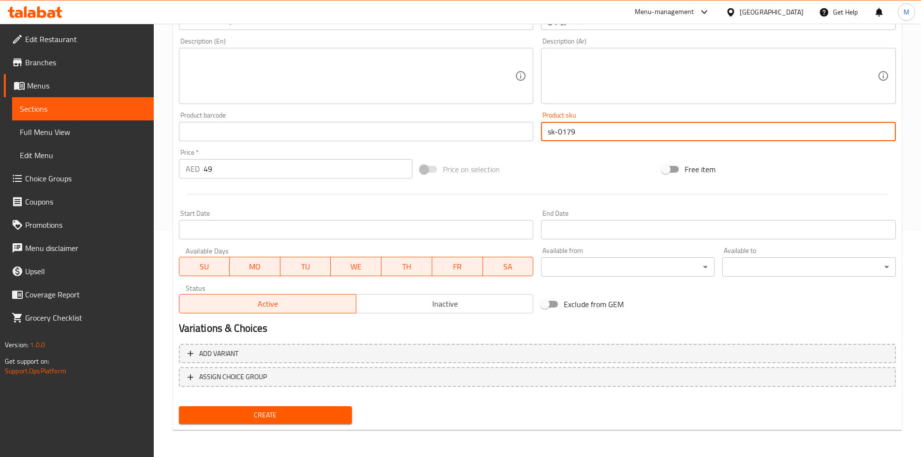
type input "sk-0179"
click at [332, 415] on span "Create" at bounding box center [266, 415] width 158 height 12
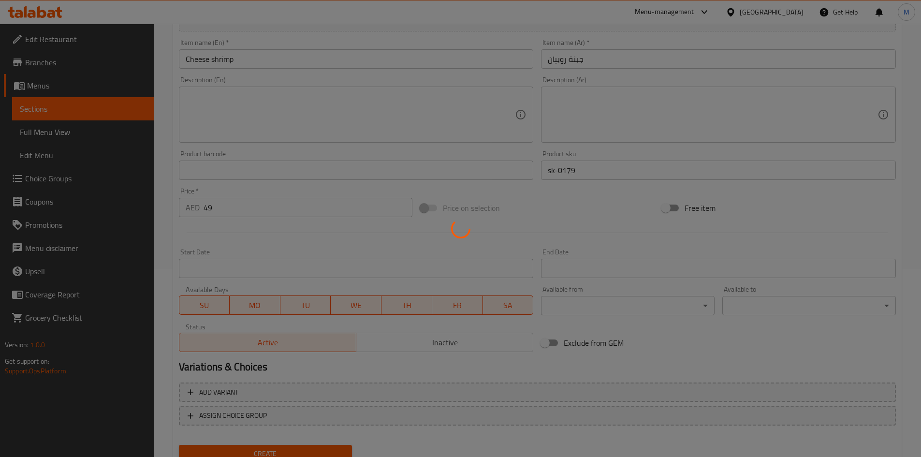
type input "0"
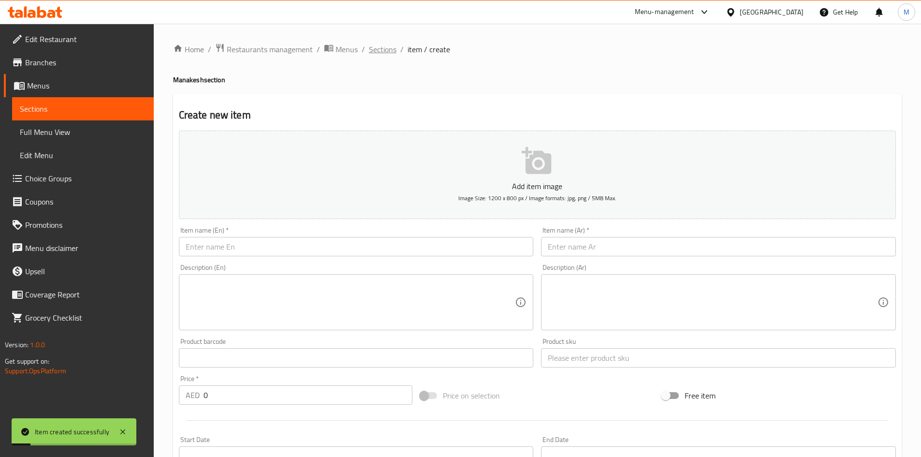
click at [393, 46] on span "Sections" at bounding box center [383, 49] width 28 height 12
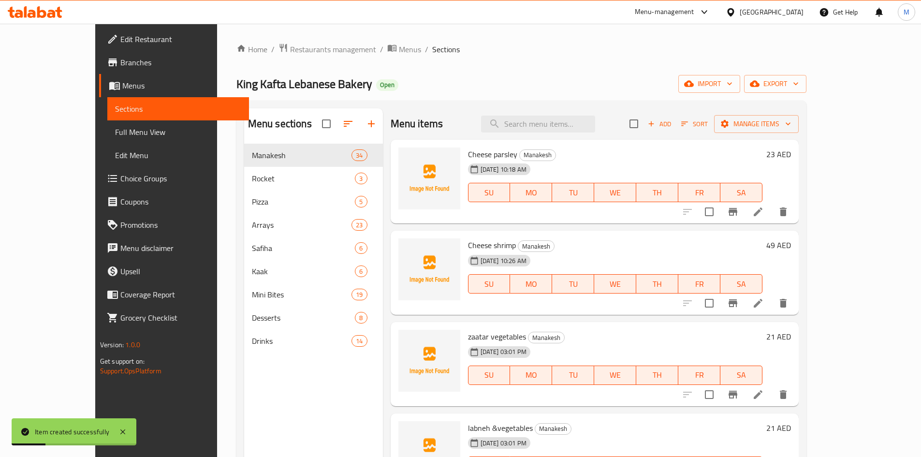
click at [115, 127] on span "Full Menu View" at bounding box center [178, 132] width 126 height 12
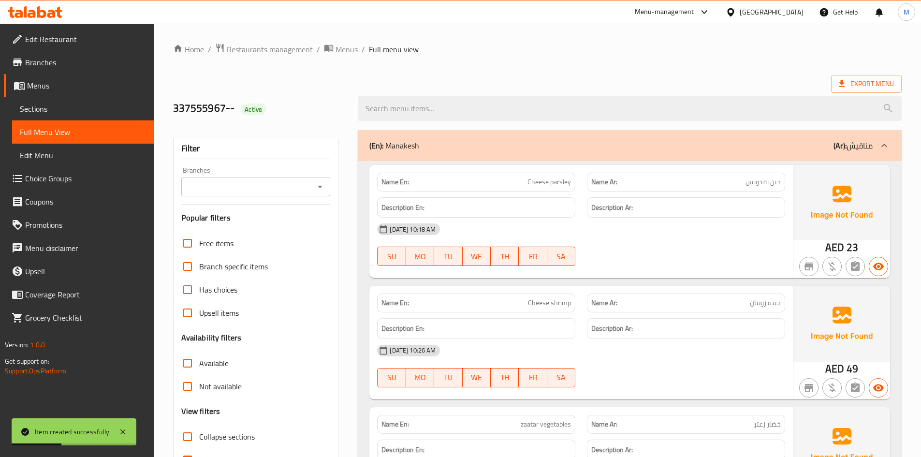
click at [879, 143] on icon at bounding box center [884, 146] width 12 height 12
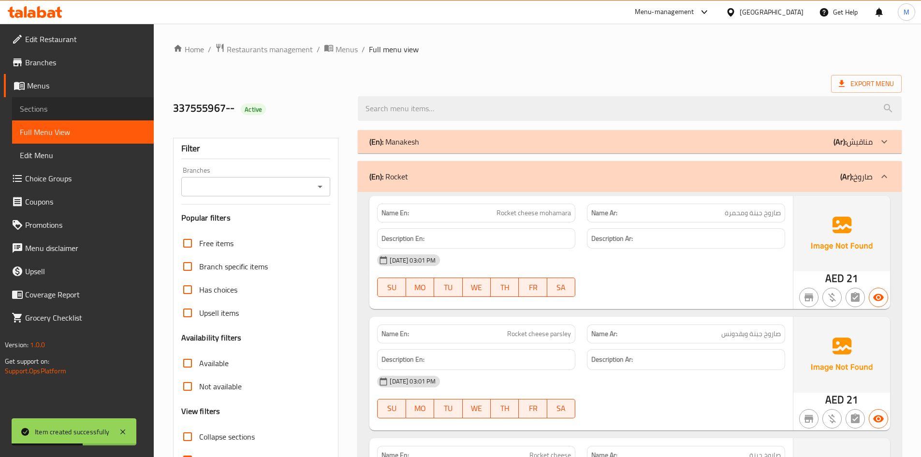
click at [70, 102] on link "Sections" at bounding box center [83, 108] width 142 height 23
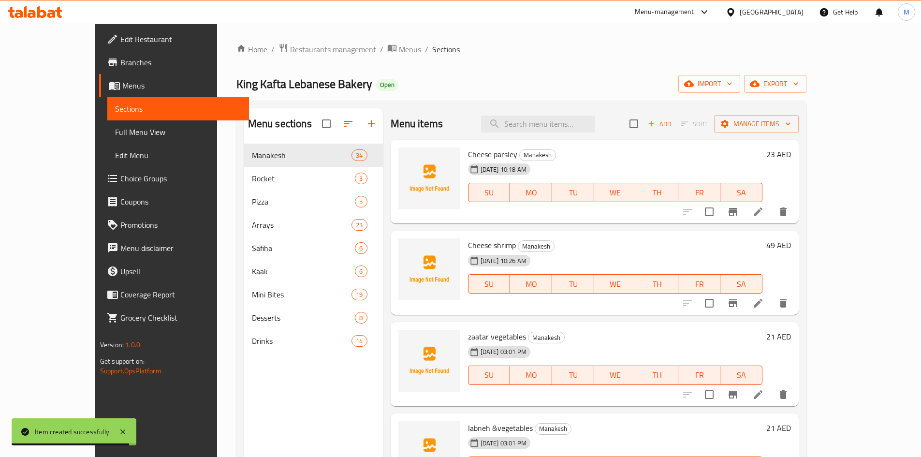
click at [518, 75] on div "King Kafta Lebanese Bakery Open import export" at bounding box center [521, 84] width 570 height 18
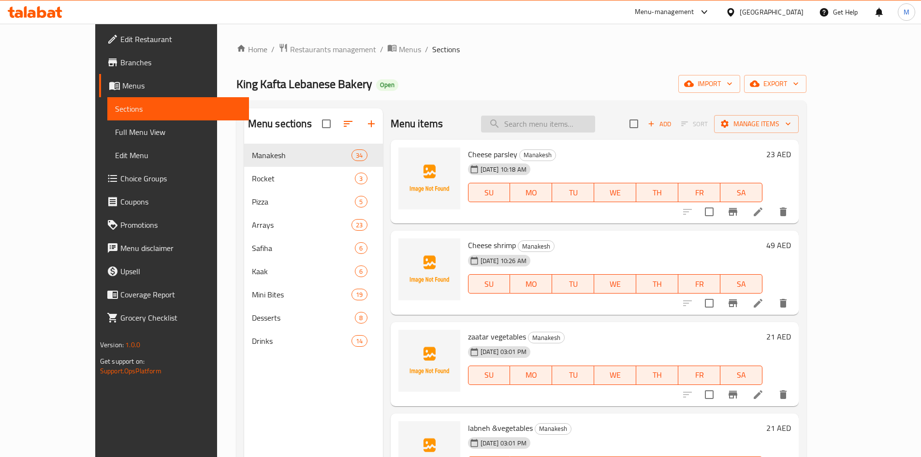
click at [585, 121] on input "search" at bounding box center [538, 123] width 114 height 17
paste input "lahmeh b ajjine & cheese"
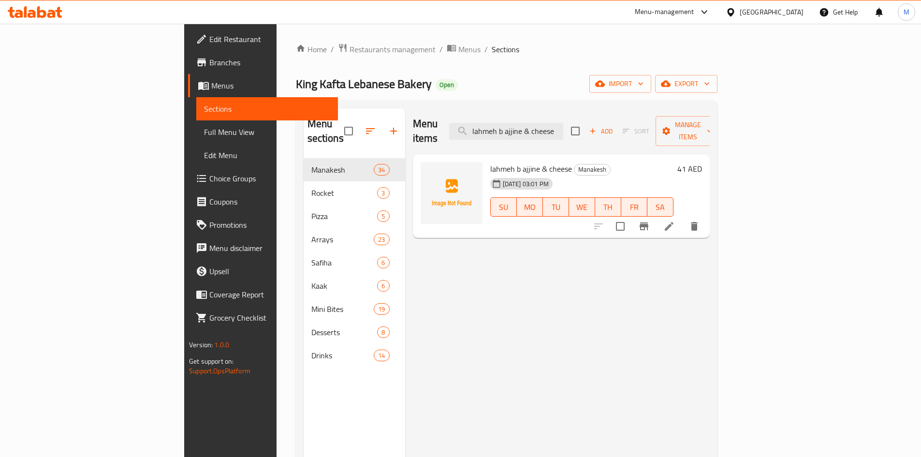
type input "lahmeh b ajjine & cheese"
click at [458, 52] on span "Menus" at bounding box center [469, 49] width 22 height 12
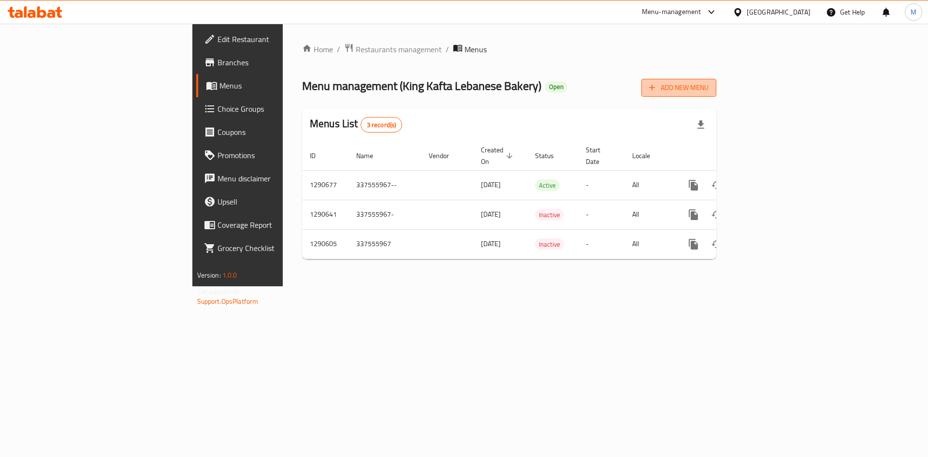
click at [708, 86] on span "Add New Menu" at bounding box center [678, 88] width 59 height 12
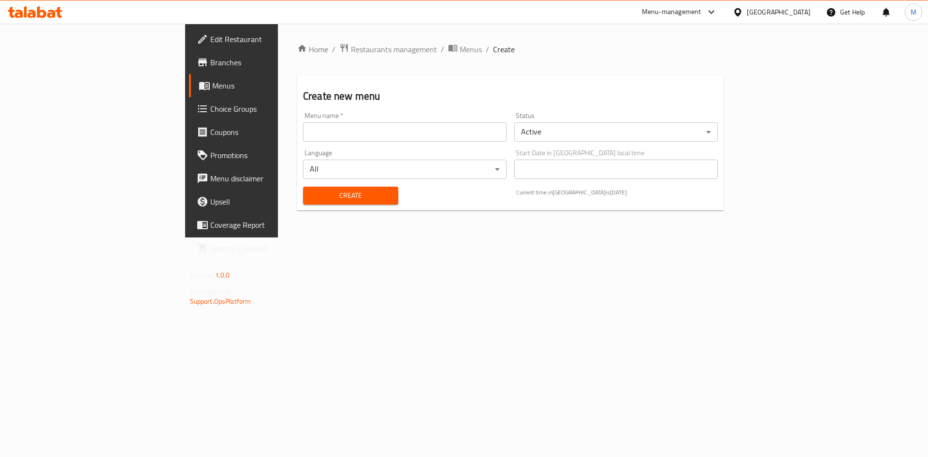
click at [324, 119] on div "Menu name   * Menu name *" at bounding box center [404, 126] width 203 height 29
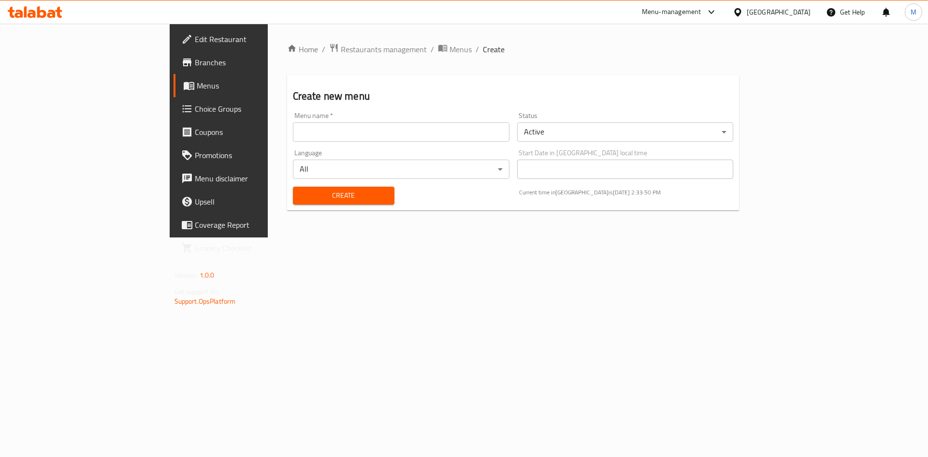
click at [325, 120] on div "Menu name   * Menu name *" at bounding box center [401, 126] width 216 height 29
click at [329, 124] on input "text" at bounding box center [401, 131] width 216 height 19
type input "ىثص"
click at [293, 187] on button "Create" at bounding box center [343, 196] width 101 height 18
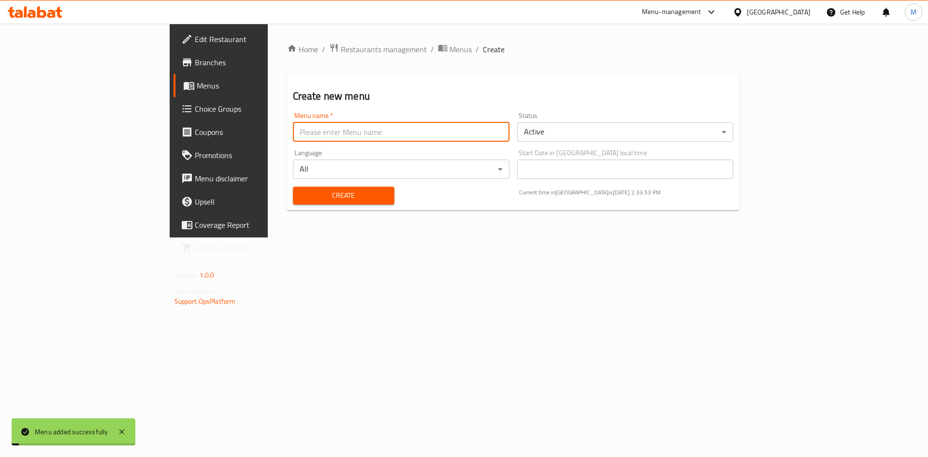
click at [338, 125] on input "text" at bounding box center [401, 131] width 216 height 19
click at [450, 237] on div "Home / Restaurants management / Menus / Create Create new menu Menu name   * Me…" at bounding box center [513, 131] width 491 height 214
click at [346, 57] on div "Home / Restaurants management / Menus / Create Create new menu Menu name   * Me…" at bounding box center [513, 130] width 452 height 175
click at [358, 48] on ol "Home / Restaurants management / Menus / Create" at bounding box center [513, 49] width 452 height 13
click at [449, 48] on span "Menus" at bounding box center [460, 49] width 22 height 12
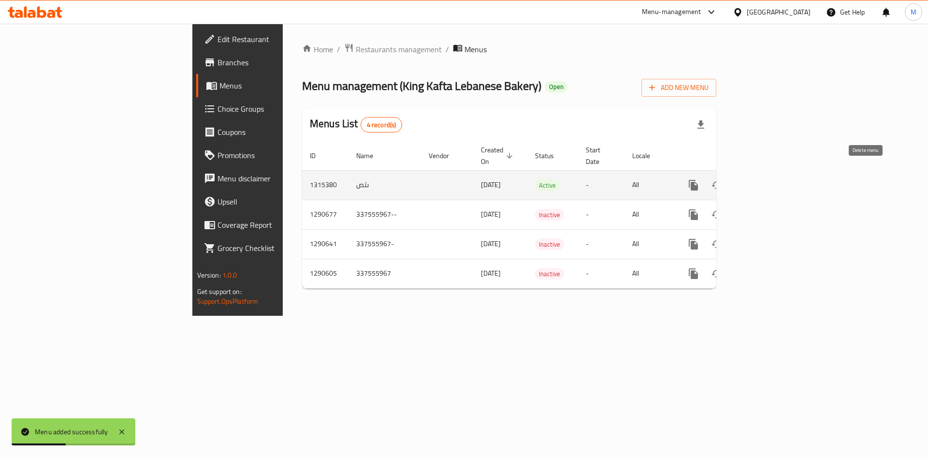
click at [743, 181] on icon "enhanced table" at bounding box center [739, 185] width 7 height 9
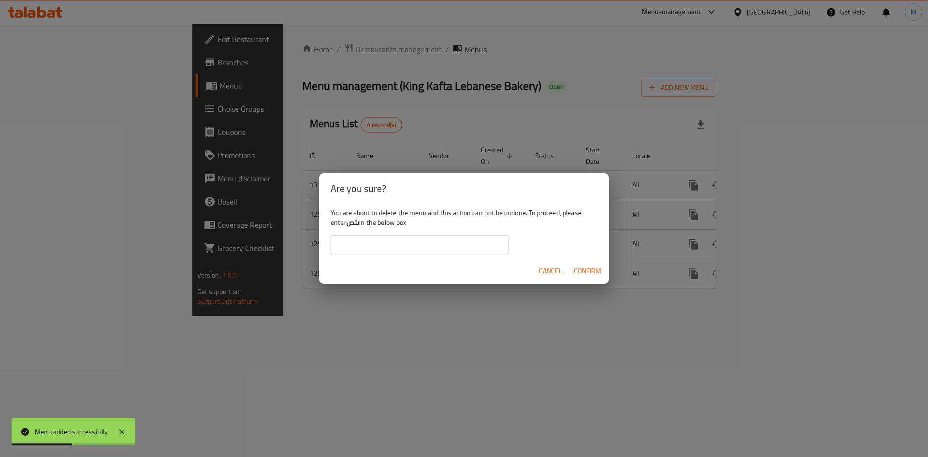
click at [438, 243] on input "text" at bounding box center [420, 244] width 178 height 19
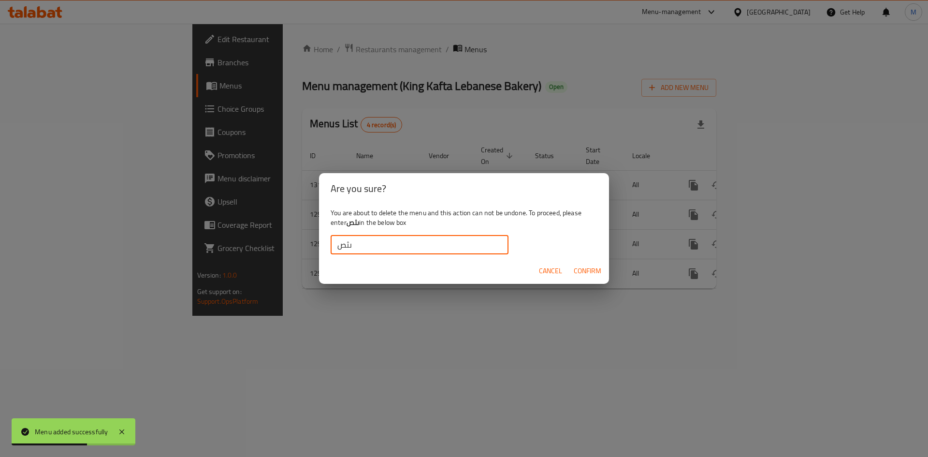
type input "ىثص"
click at [585, 269] on span "Confirm" at bounding box center [588, 271] width 28 height 12
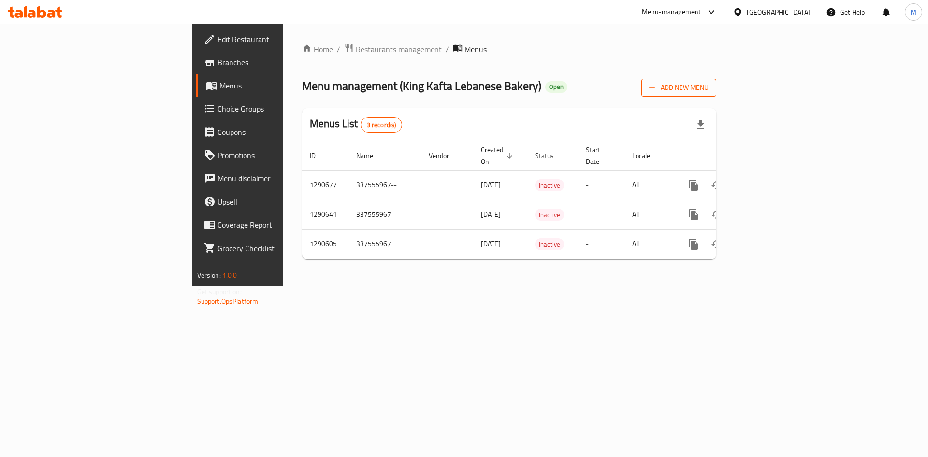
click at [716, 83] on button "Add New Menu" at bounding box center [678, 88] width 75 height 18
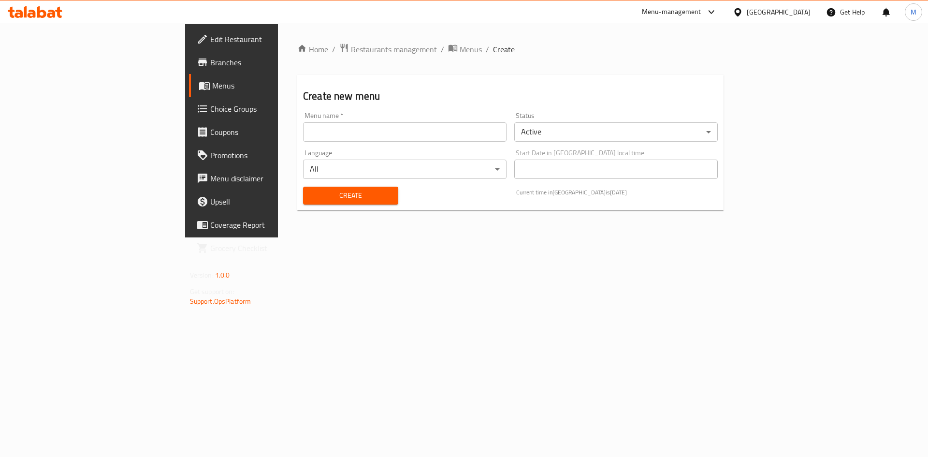
click at [408, 135] on input "text" at bounding box center [404, 131] width 203 height 19
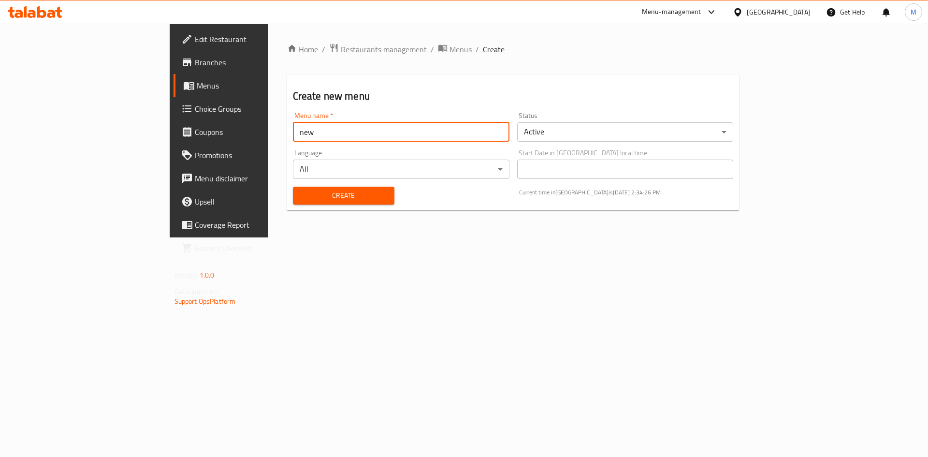
type input "new"
click at [293, 187] on button "Create" at bounding box center [343, 196] width 101 height 18
click at [449, 48] on span "Menus" at bounding box center [460, 49] width 22 height 12
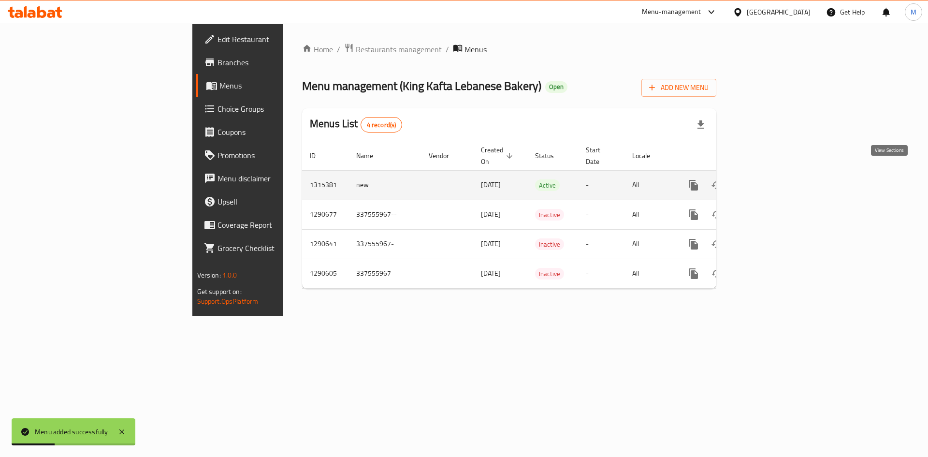
click at [775, 173] on link "enhanced table" at bounding box center [762, 184] width 23 height 23
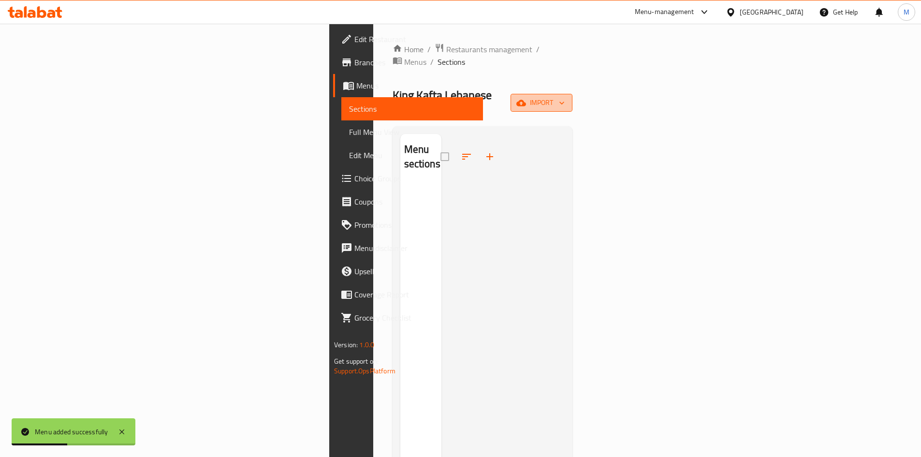
click at [572, 94] on button "import" at bounding box center [541, 103] width 62 height 18
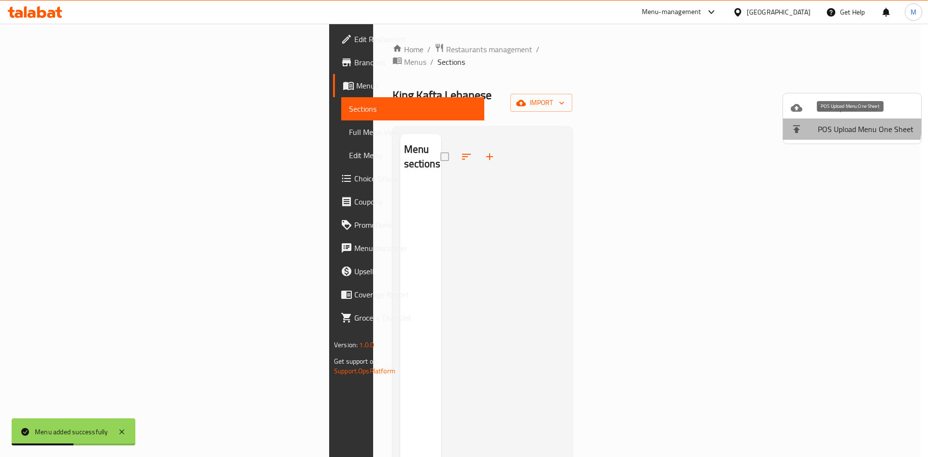
click at [812, 123] on li "POS Upload Menu One Sheet" at bounding box center [852, 128] width 138 height 21
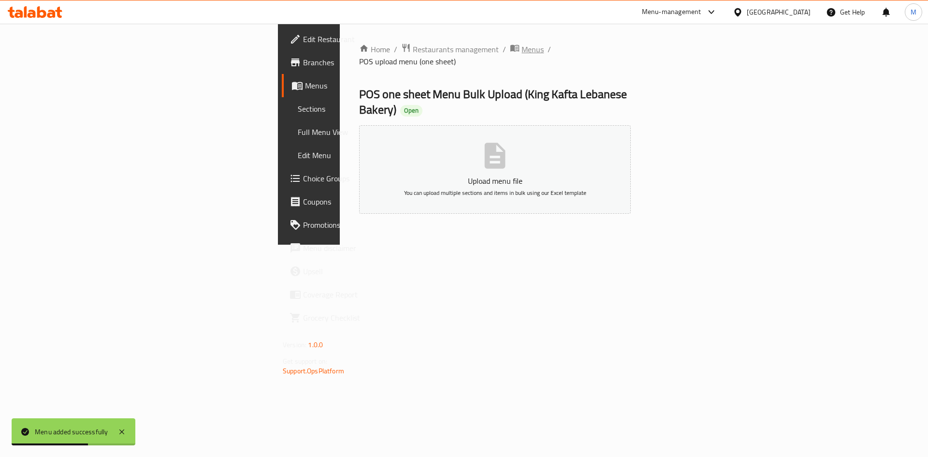
click at [521, 52] on span "Menus" at bounding box center [532, 49] width 22 height 12
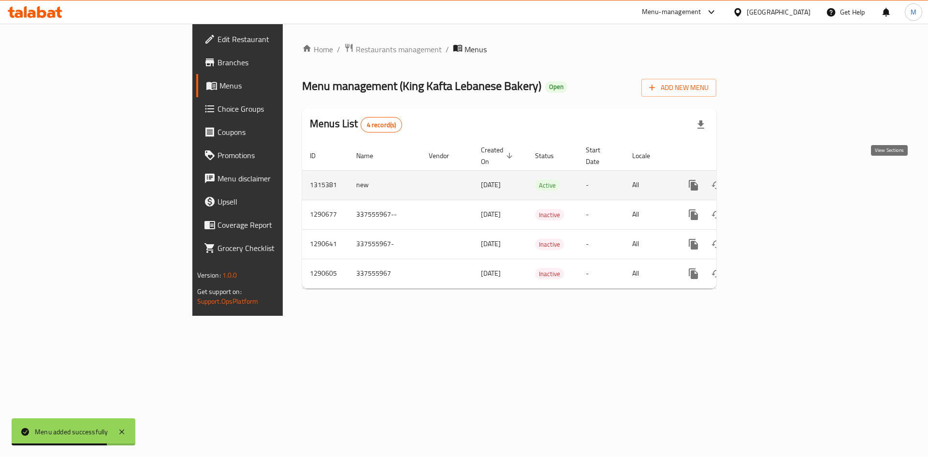
click at [769, 179] on icon "enhanced table" at bounding box center [763, 185] width 12 height 12
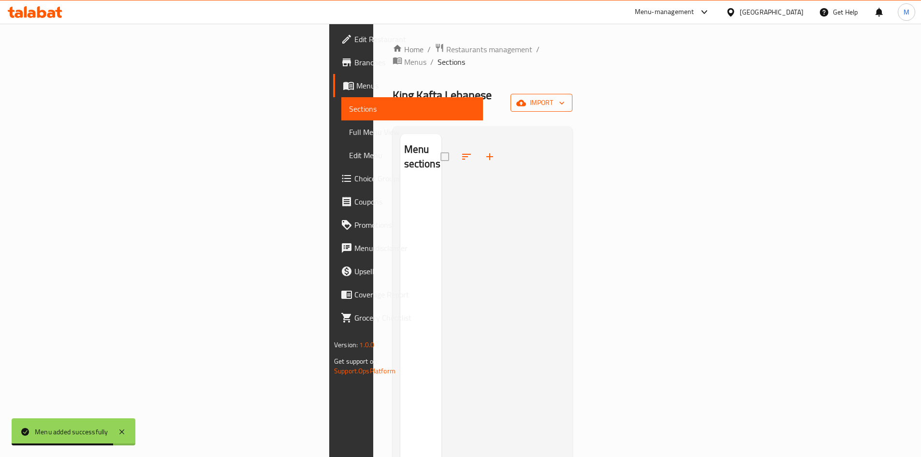
click at [572, 94] on button "import" at bounding box center [541, 103] width 62 height 18
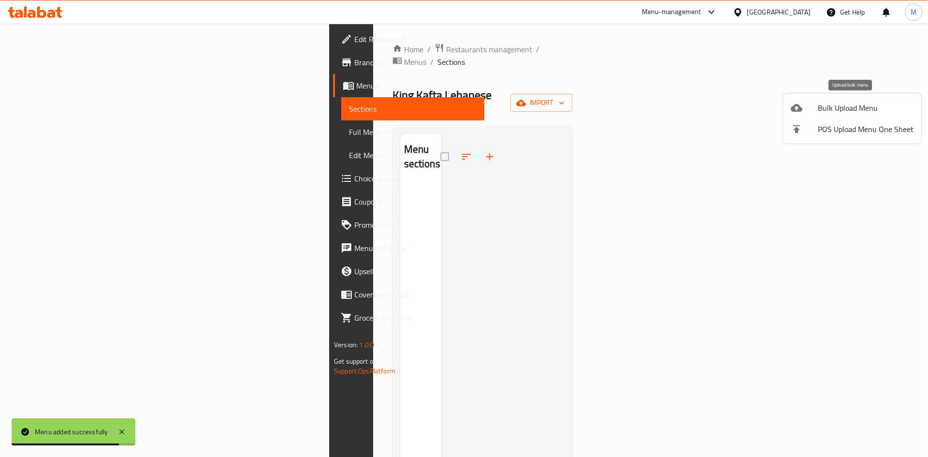
click at [829, 109] on span "Bulk Upload Menu" at bounding box center [866, 108] width 96 height 12
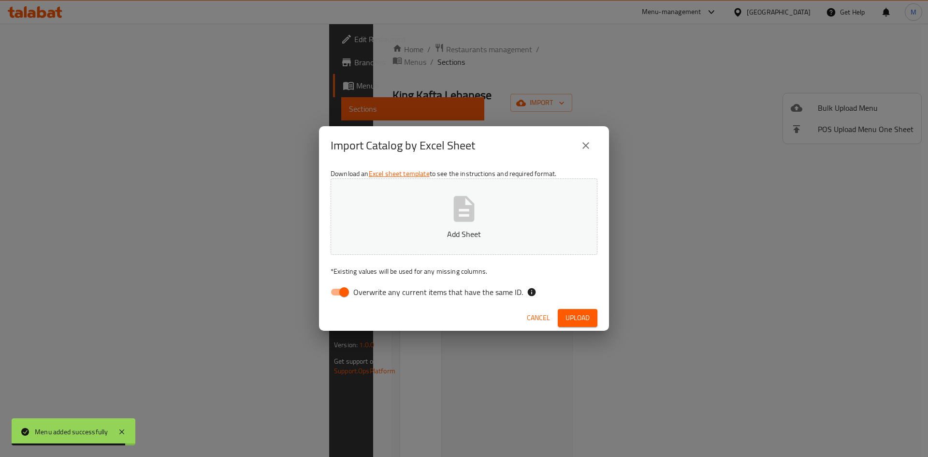
click at [422, 216] on button "Add Sheet" at bounding box center [464, 216] width 267 height 76
click at [446, 298] on span "Overwrite any current items that have the same ID." at bounding box center [438, 292] width 170 height 12
click at [372, 298] on input "Overwrite any current items that have the same ID." at bounding box center [344, 292] width 55 height 18
checkbox input "false"
click at [575, 318] on span "Upload" at bounding box center [577, 318] width 24 height 12
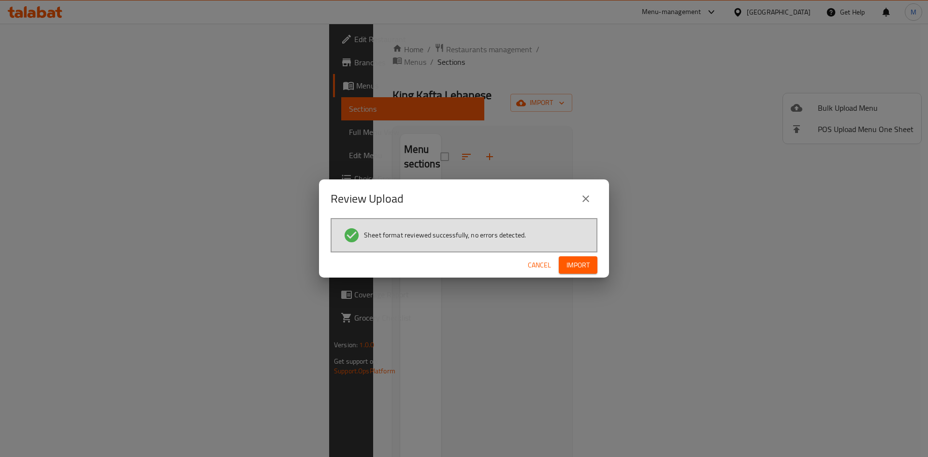
click at [583, 259] on span "Import" at bounding box center [577, 265] width 23 height 12
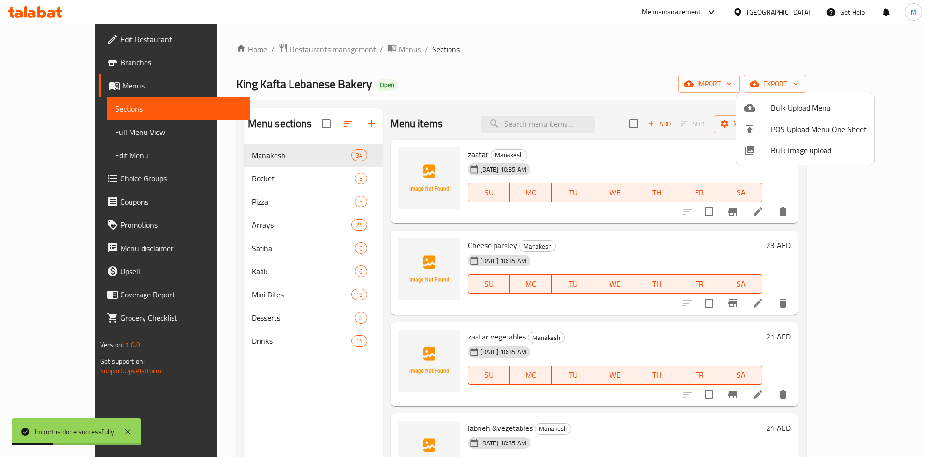
click at [462, 78] on div at bounding box center [464, 228] width 928 height 457
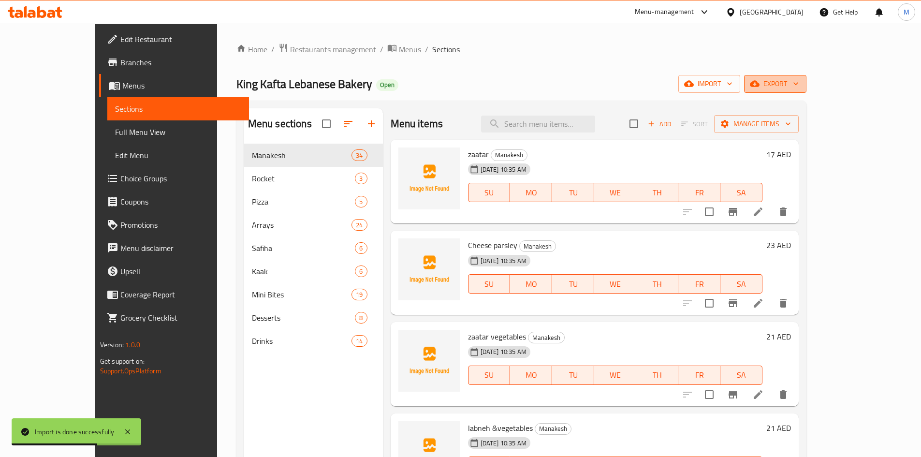
click at [806, 90] on button "export" at bounding box center [775, 84] width 62 height 18
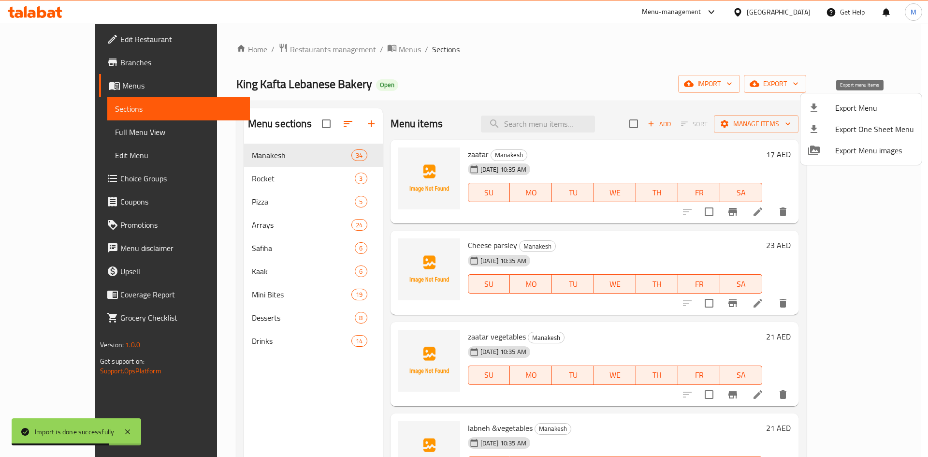
click at [815, 104] on icon at bounding box center [813, 107] width 7 height 8
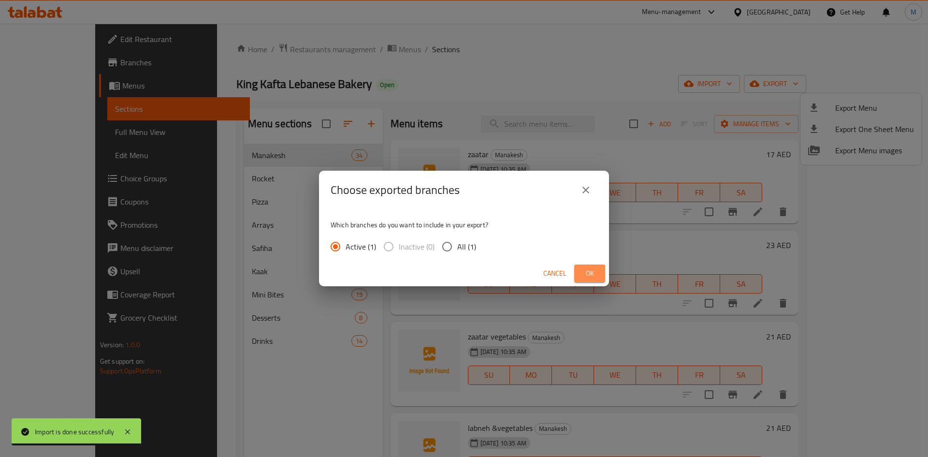
click at [598, 266] on button "Ok" at bounding box center [589, 273] width 31 height 18
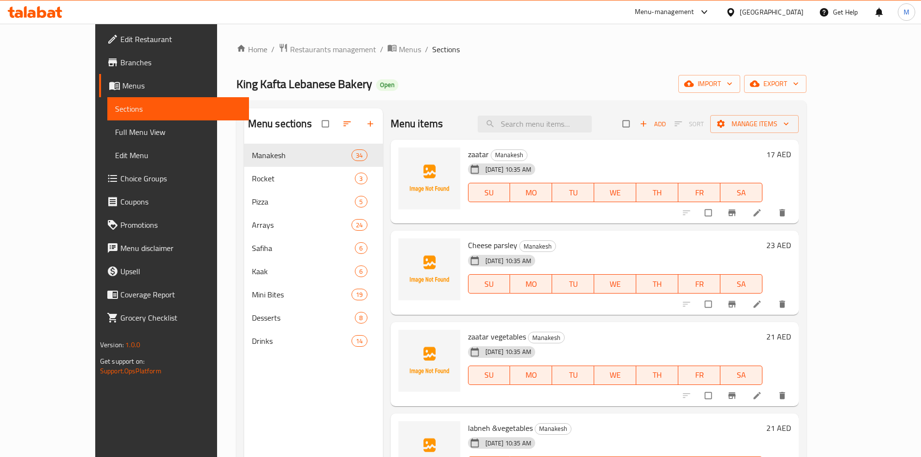
click at [107, 138] on link "Full Menu View" at bounding box center [178, 131] width 142 height 23
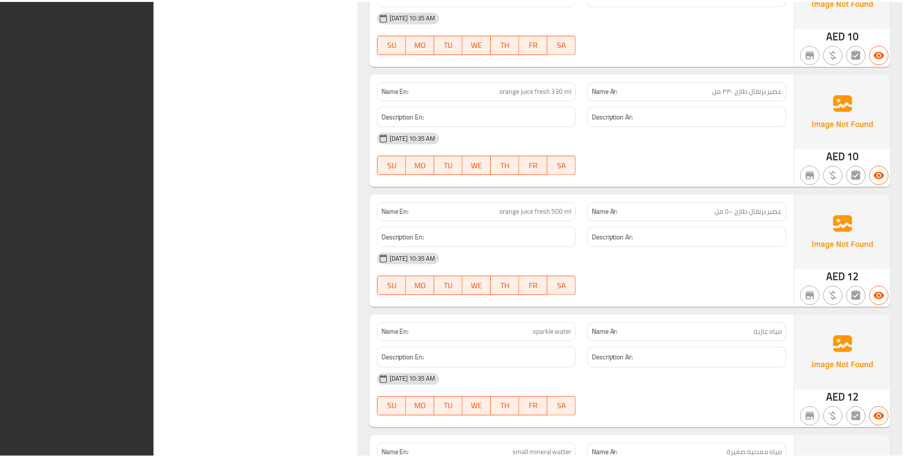
scroll to position [14632, 0]
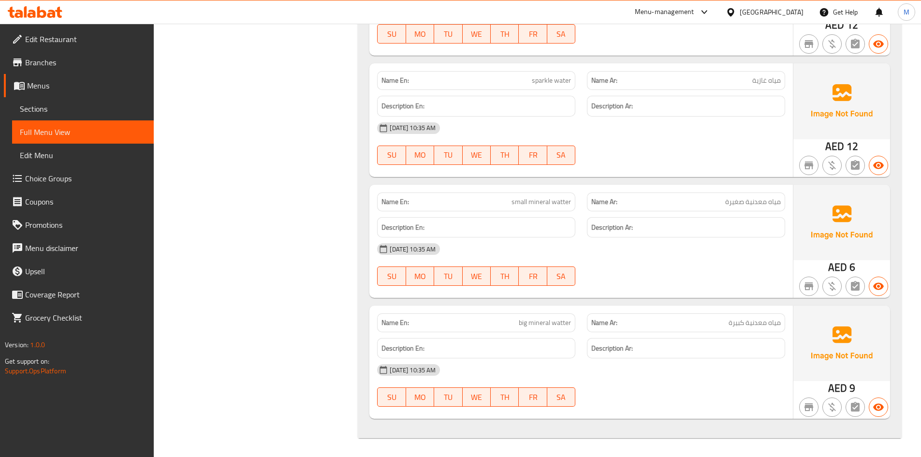
click at [98, 92] on link "Menus" at bounding box center [79, 85] width 150 height 23
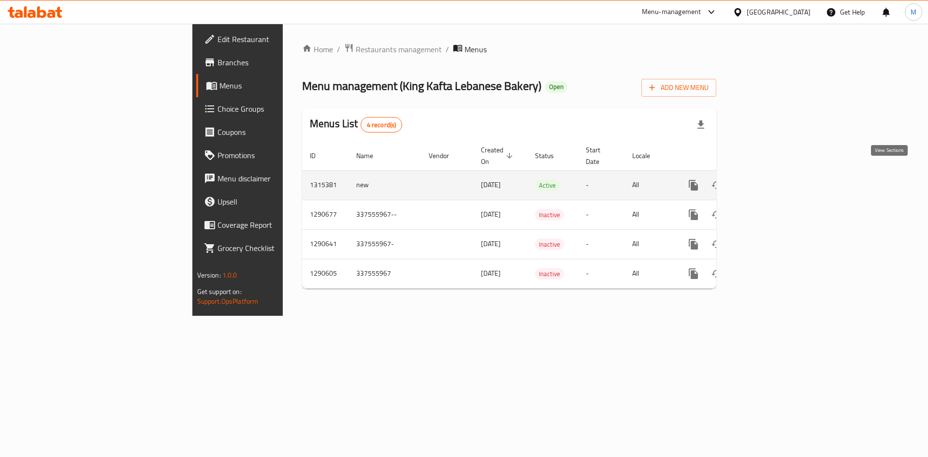
click at [775, 180] on link "enhanced table" at bounding box center [762, 184] width 23 height 23
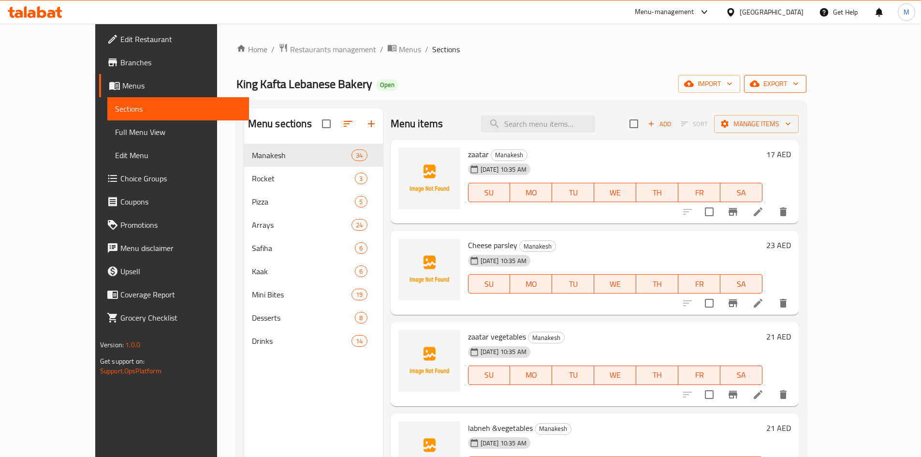
click at [798, 88] on span "export" at bounding box center [774, 84] width 47 height 12
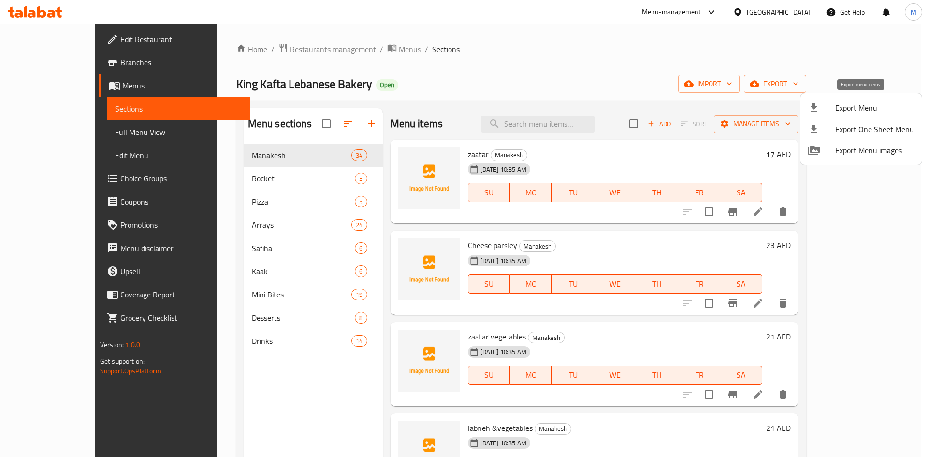
click at [849, 102] on span "Export Menu" at bounding box center [874, 108] width 79 height 12
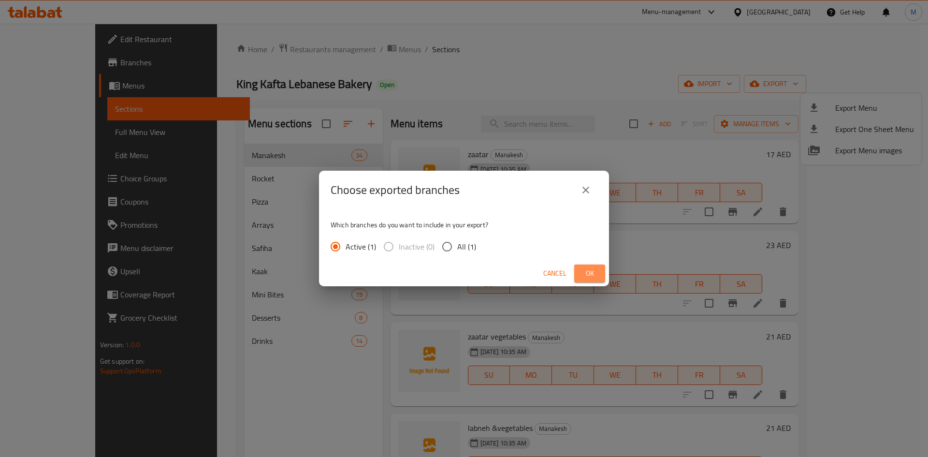
click at [592, 269] on span "Ok" at bounding box center [589, 273] width 15 height 12
